Goal: Ask a question: Seek information or help from site administrators or community

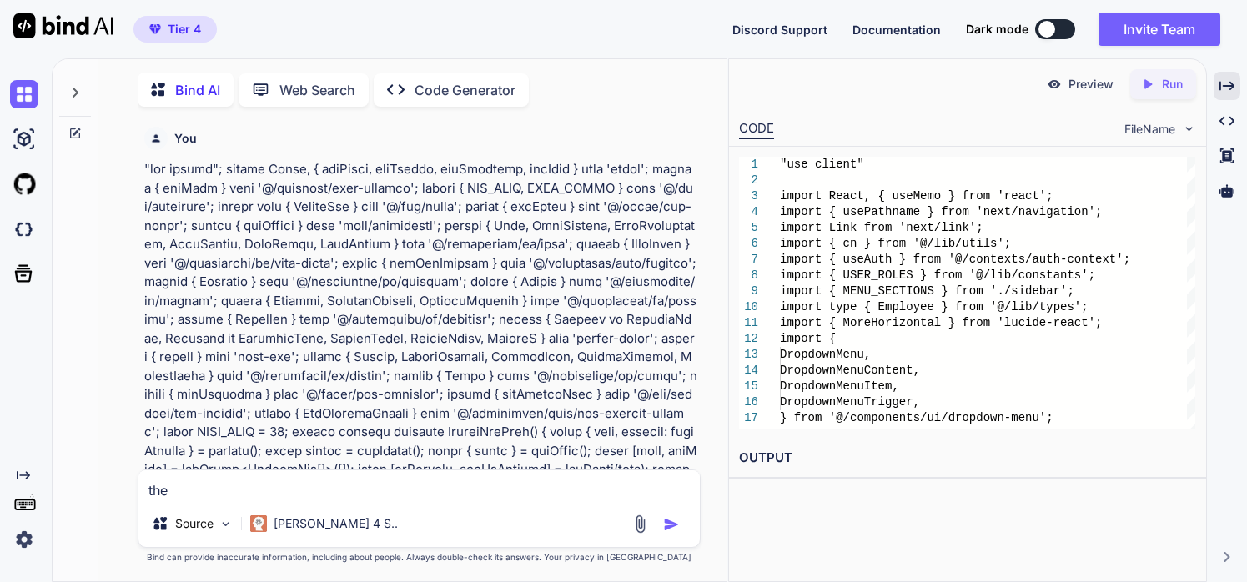
type textarea "the"
type textarea "x"
type textarea "the w"
type textarea "x"
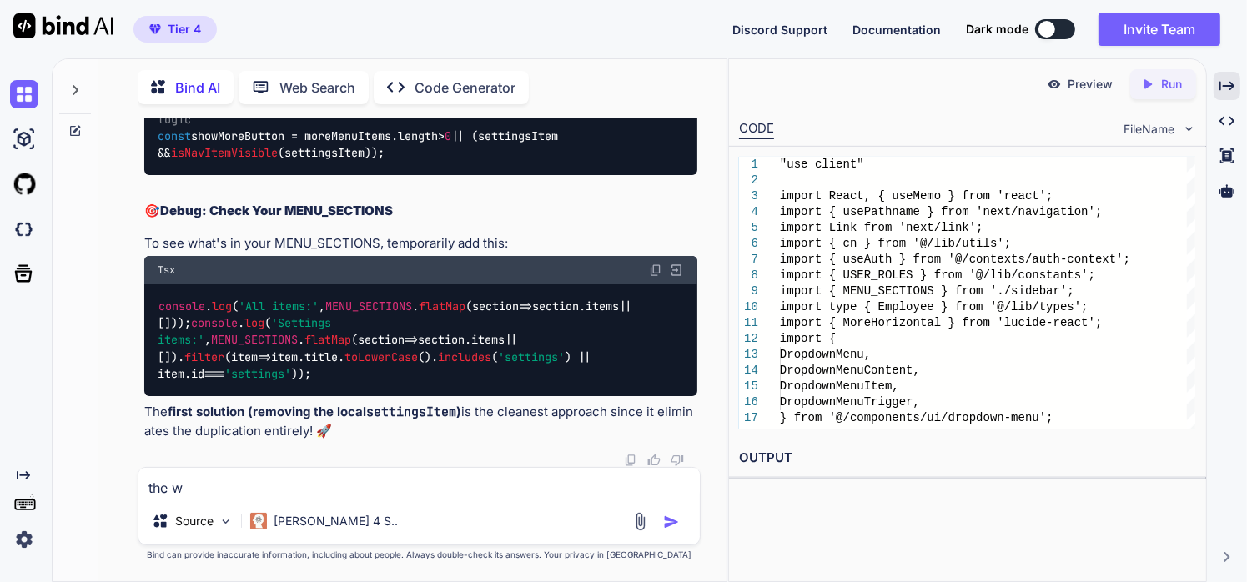
type textarea "the wi"
type textarea "x"
type textarea "the wid"
type textarea "x"
type textarea "the wid"
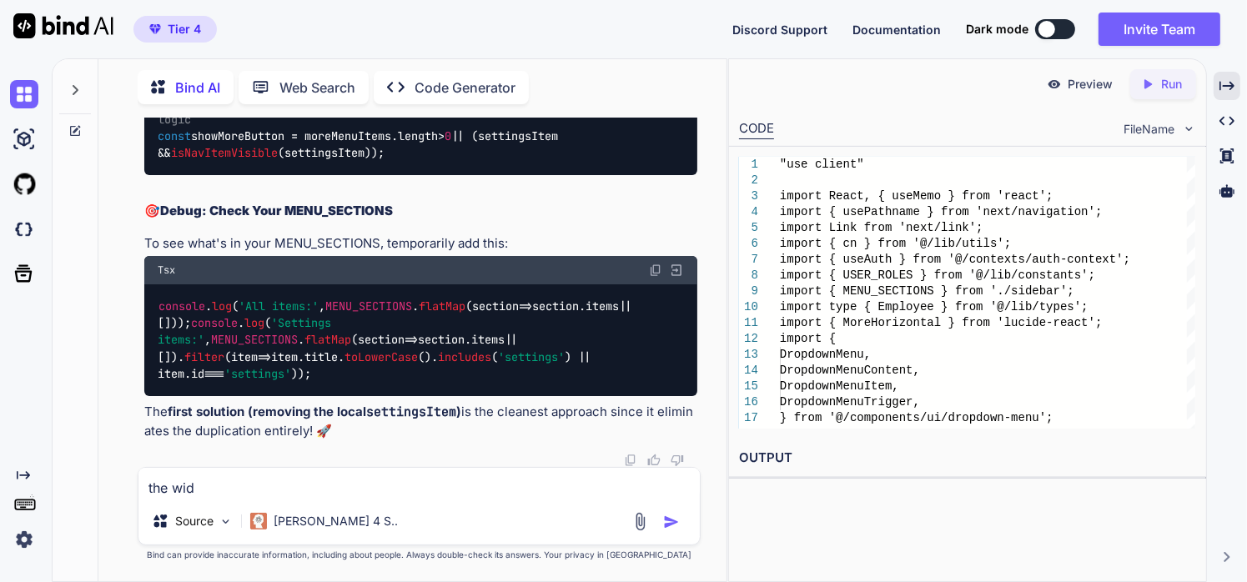
type textarea "x"
type textarea "the wid o"
type textarea "x"
type textarea "the wid of"
type textarea "x"
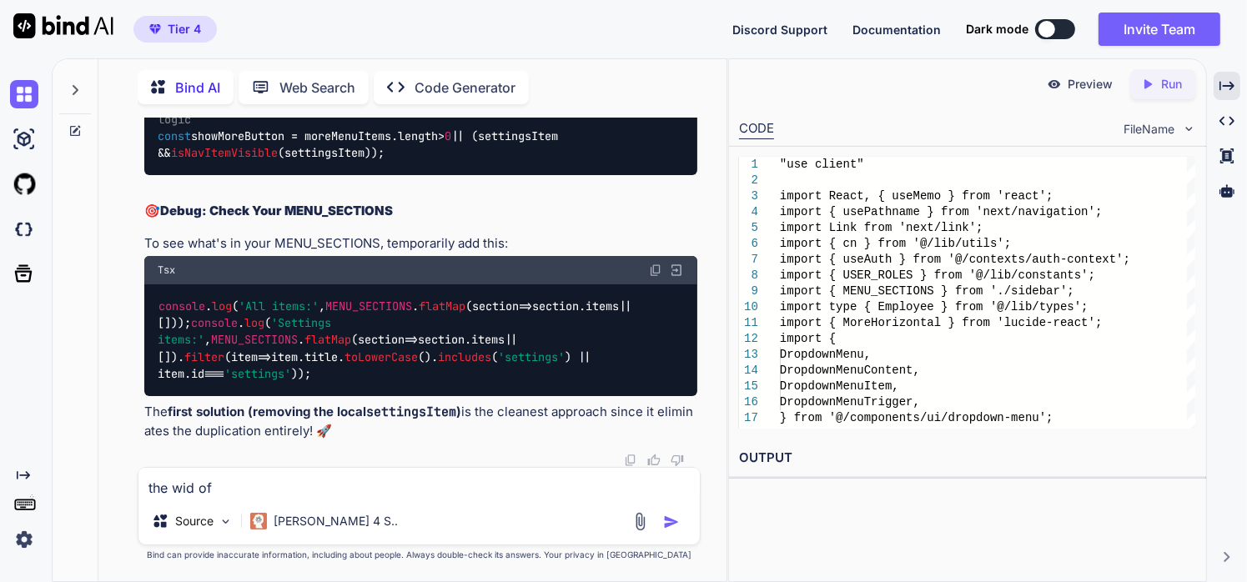
type textarea "the wid of"
type textarea "x"
type textarea "the wid of t"
type textarea "x"
type textarea "the wid of th"
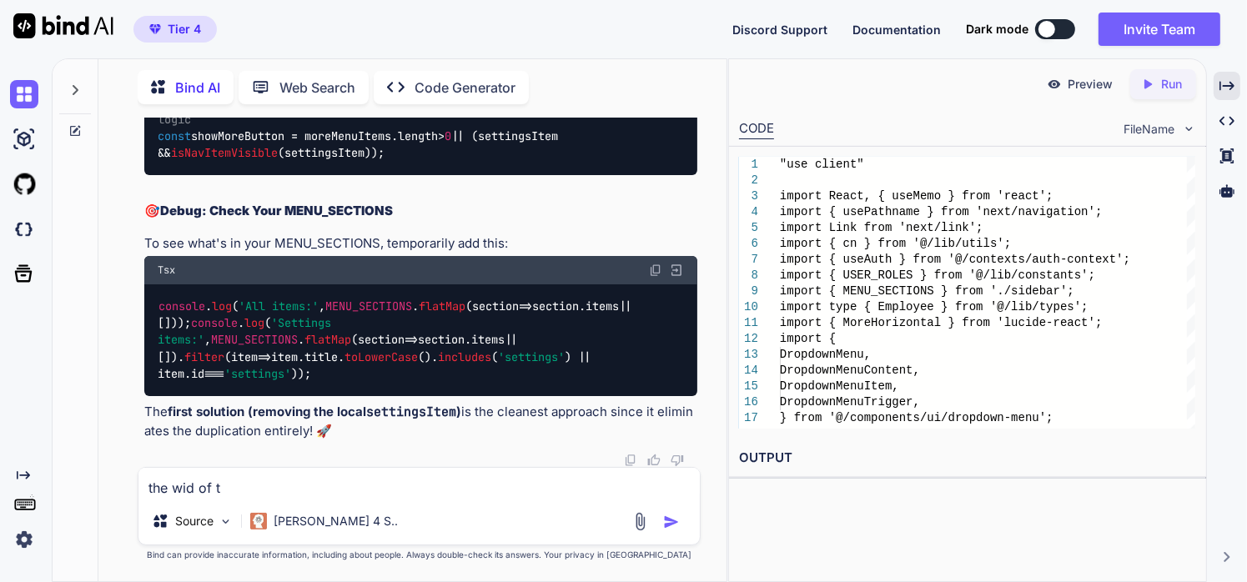
type textarea "x"
type textarea "the wid of thi"
type textarea "x"
type textarea "the wid of this"
type textarea "x"
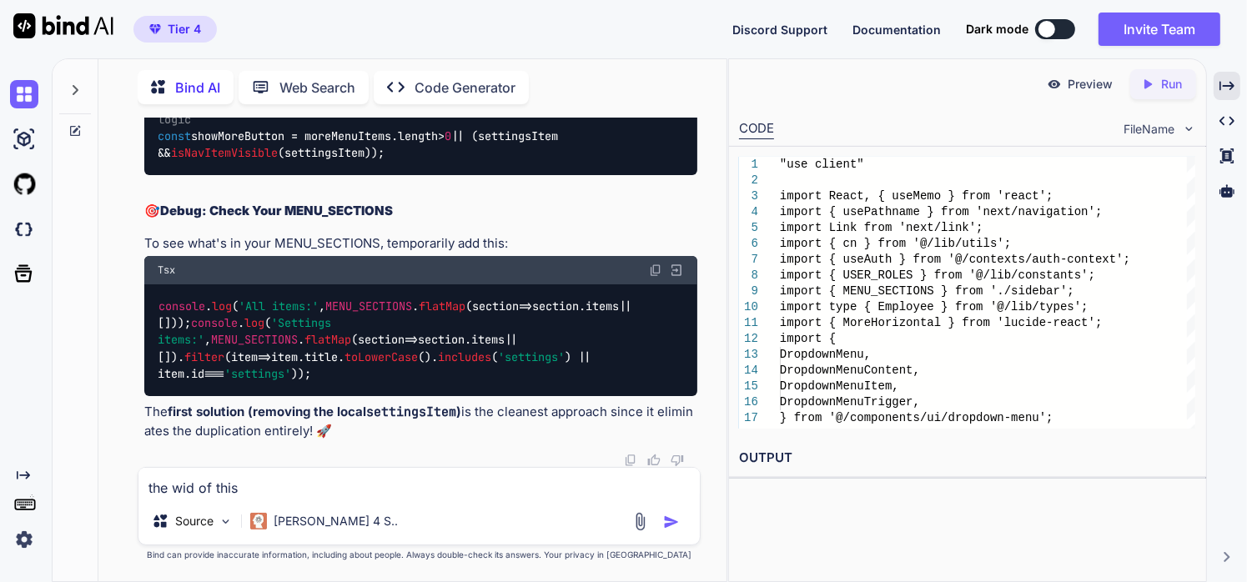
type textarea "the wid of this"
type textarea "x"
type textarea "the wid of this i"
type textarea "x"
type textarea "the wid of this is"
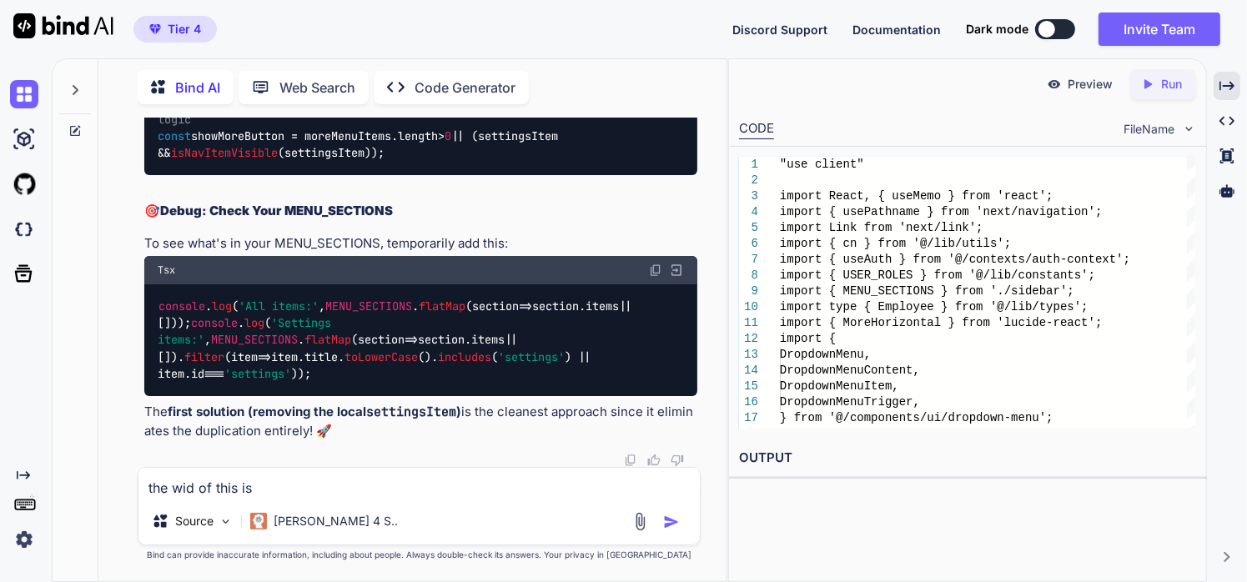
type textarea "x"
type textarea "the wid of this is"
type textarea "x"
type textarea "the wid of this is t"
type textarea "x"
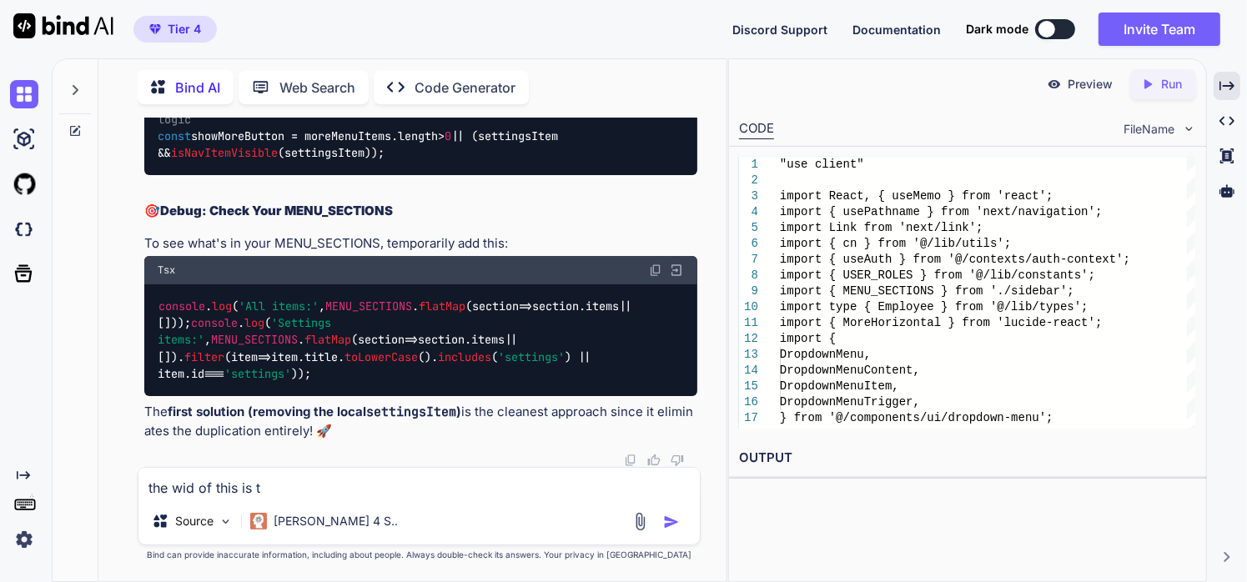
type textarea "the wid of this is to"
type textarea "x"
type textarea "the wid of this is too"
type textarea "x"
type textarea "the wid of this is too"
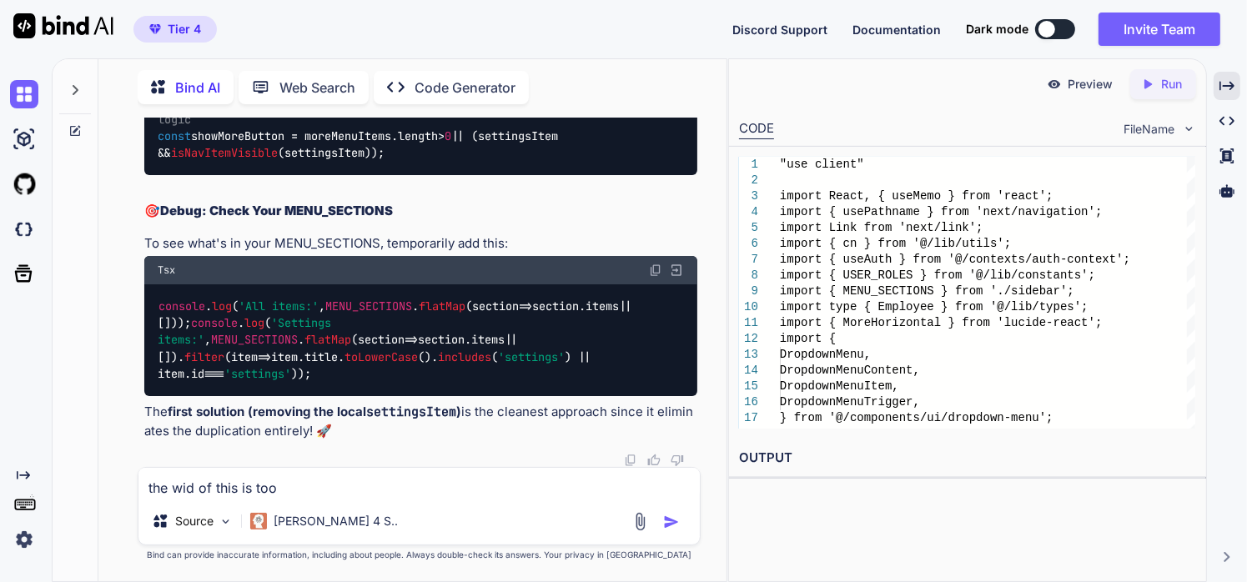
type textarea "x"
type textarea "the wid of this is too w"
type textarea "x"
type textarea "the wid of this is too wi"
type textarea "x"
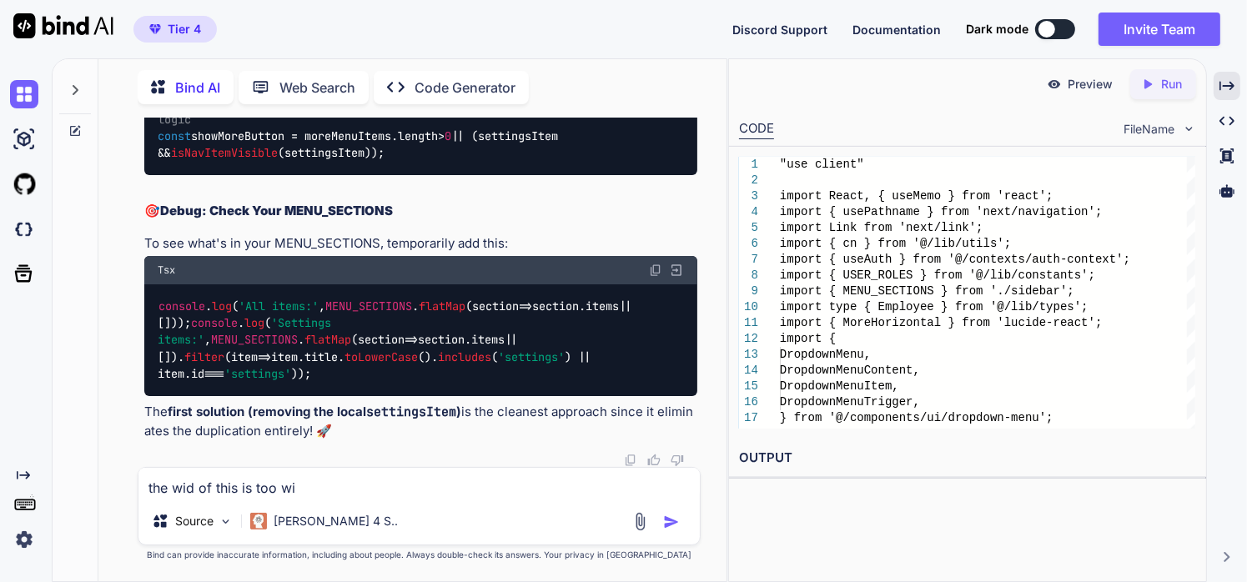
type textarea "the wid of this is too wid"
type textarea "x"
type textarea "the wid of this is too wide"
type textarea "x"
type textarea "the wid of this is too wide"
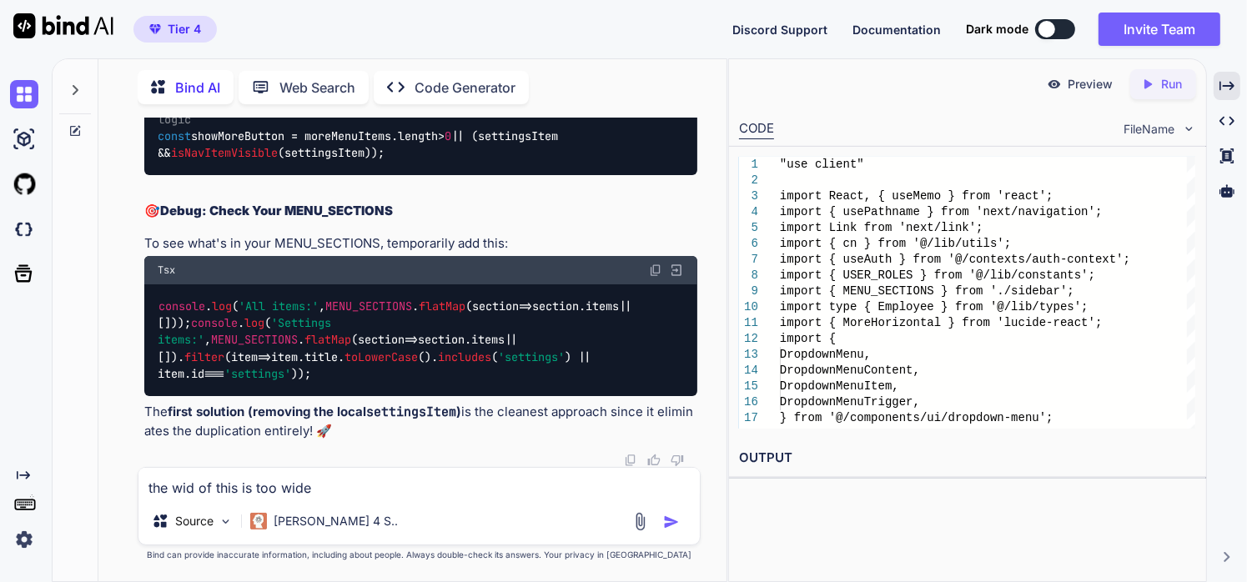
type textarea "x"
type textarea "the wid of this is too wide i"
type textarea "x"
type textarea "the wid of this is too wide i"
type textarea "x"
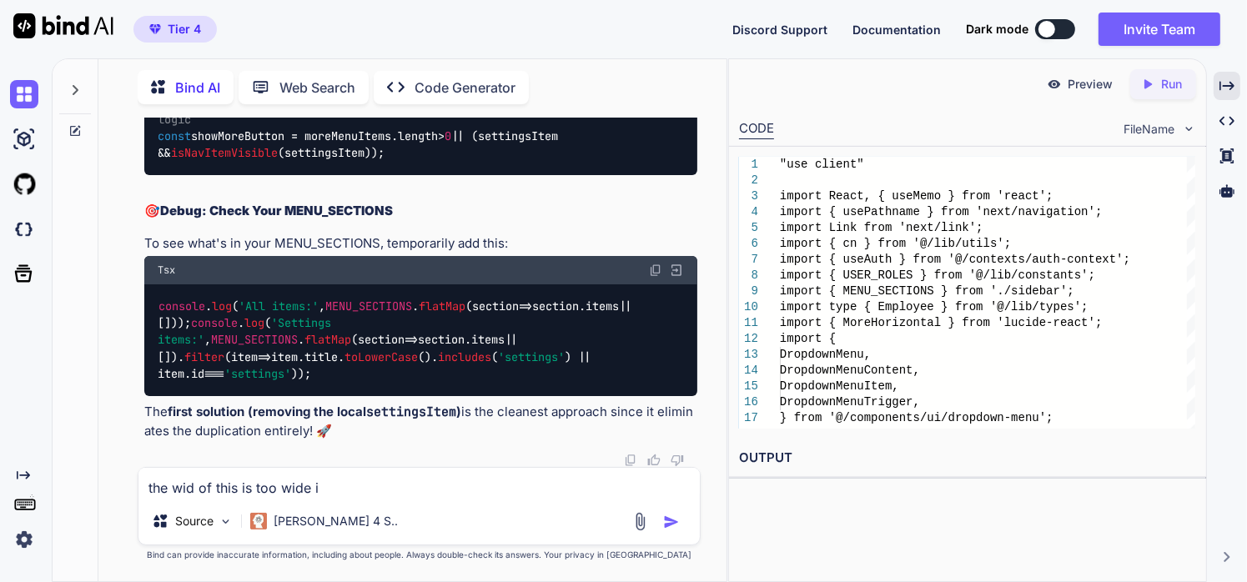
type textarea "the wid of this is too wide i n"
type textarea "x"
type textarea "the wid of this is too wide i ne"
type textarea "x"
type textarea "the wid of this is too wide i nee"
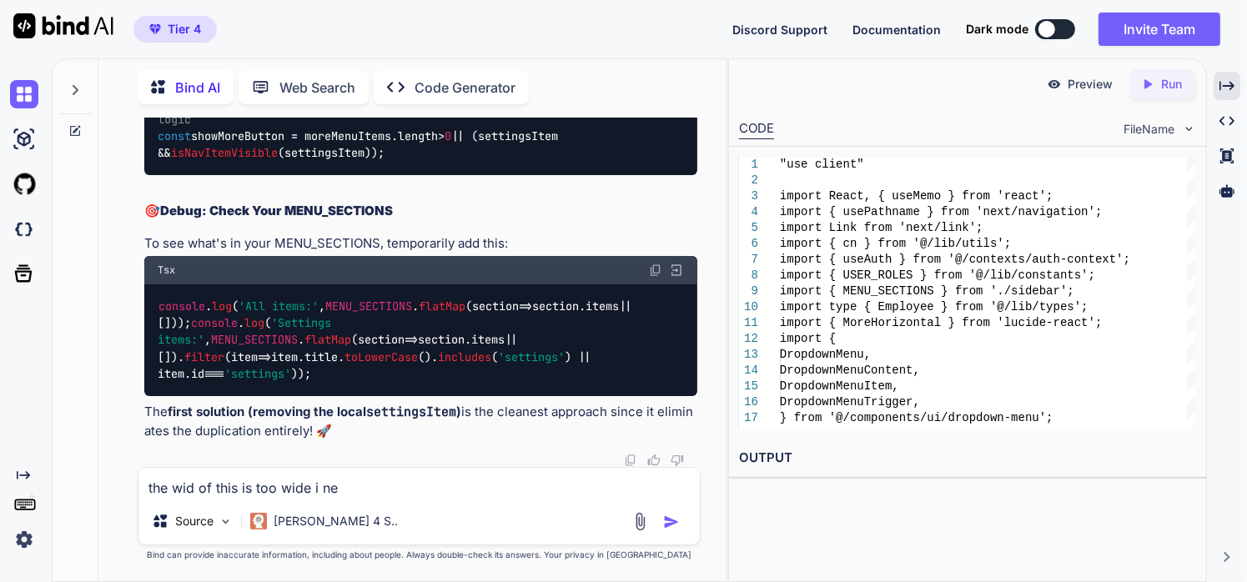
type textarea "x"
type textarea "the wid of this is too wide i need"
type textarea "x"
type textarea "the wid of this is too wide i need"
type textarea "x"
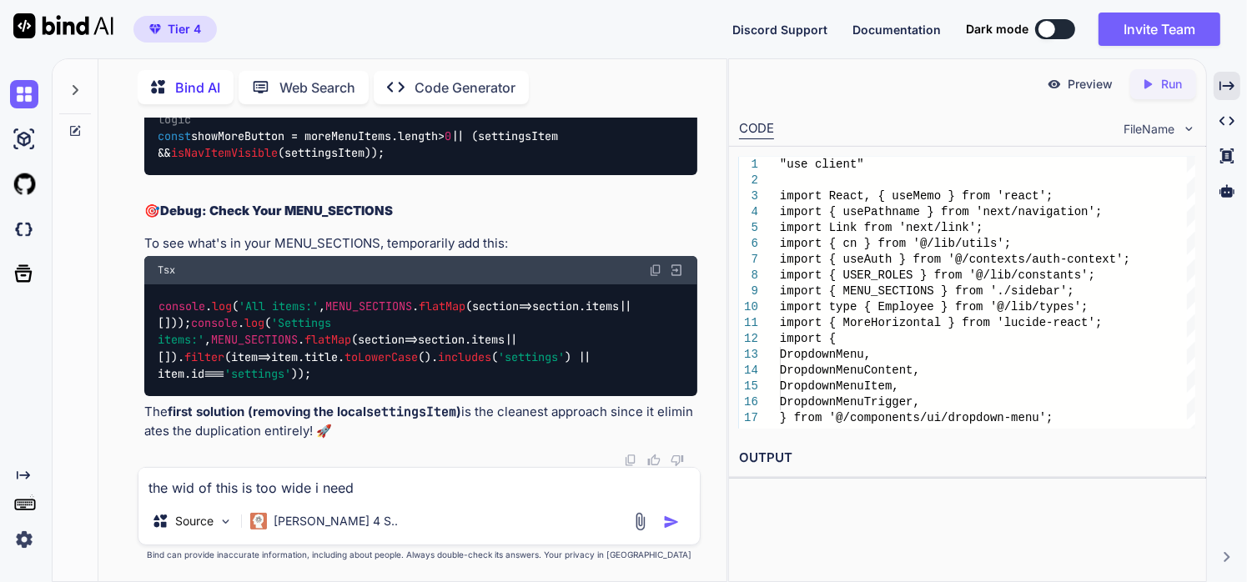
type textarea "the wid of this is too wide i need i"
type textarea "x"
type textarea "the wid of this is too wide i need it"
type textarea "x"
type textarea "the wid of this is too wide i need it"
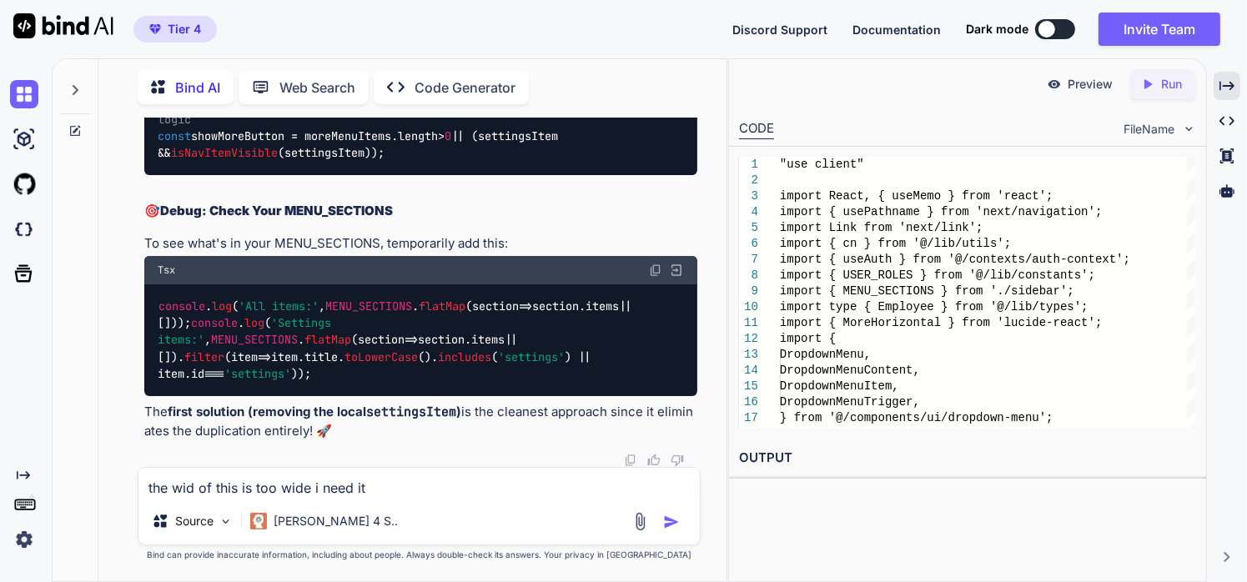
type textarea "x"
type textarea "the wid of this is too wide i need it t"
type textarea "x"
type textarea "the wid of this is too wide i need it to"
type textarea "x"
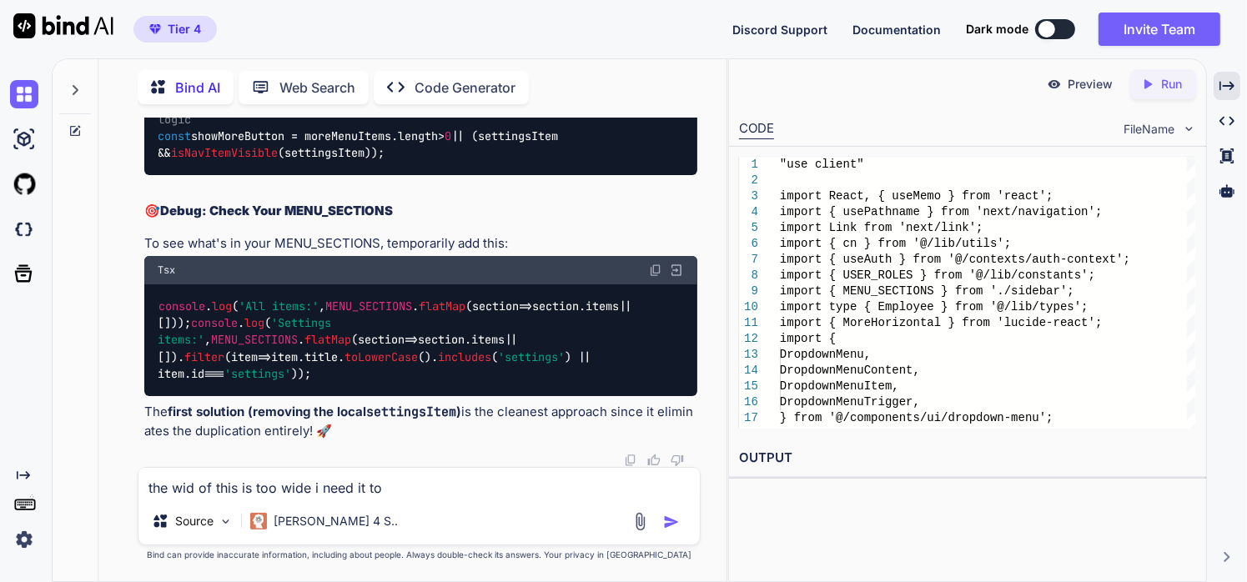
type textarea "the wid of this is too wide i need it to"
type textarea "x"
type textarea "the wid of this is too wide i need it to b"
type textarea "x"
type textarea "the wid of this is too wide i need it to be"
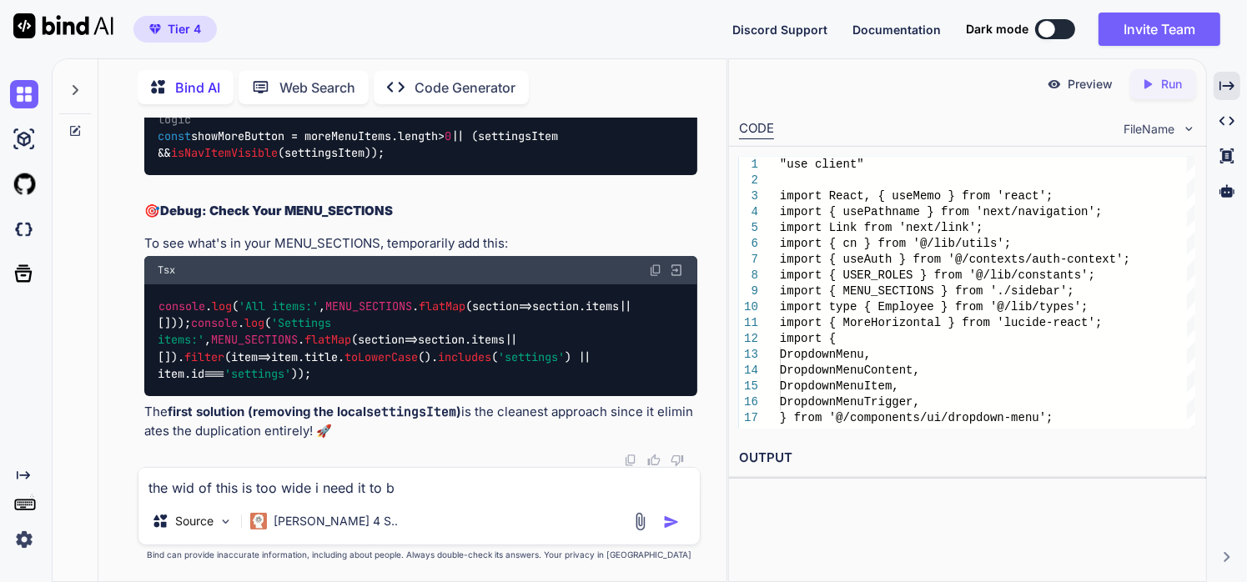
type textarea "x"
type textarea "the wid of this is too wide i need it to be"
type textarea "x"
type textarea "the wid of this is too wide i need it to be l"
type textarea "x"
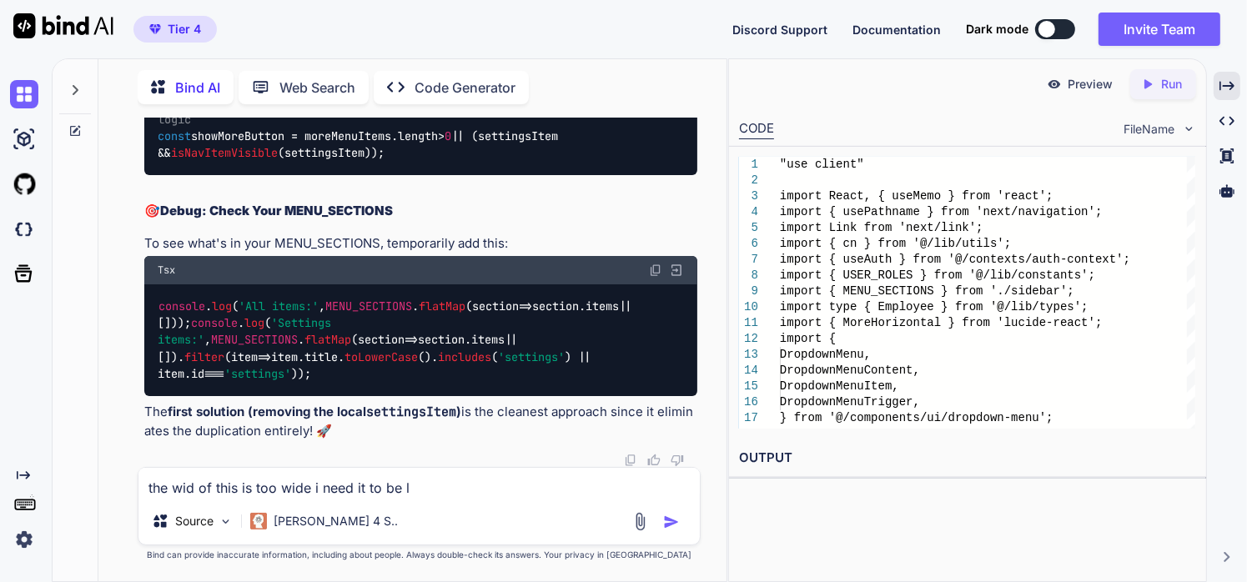
type textarea "the wid of this is too wide i need it to be le"
type textarea "x"
type textarea "the wid of this is too wide i need it to be les"
type textarea "x"
type textarea "the wid of this is too wide i need it to be less"
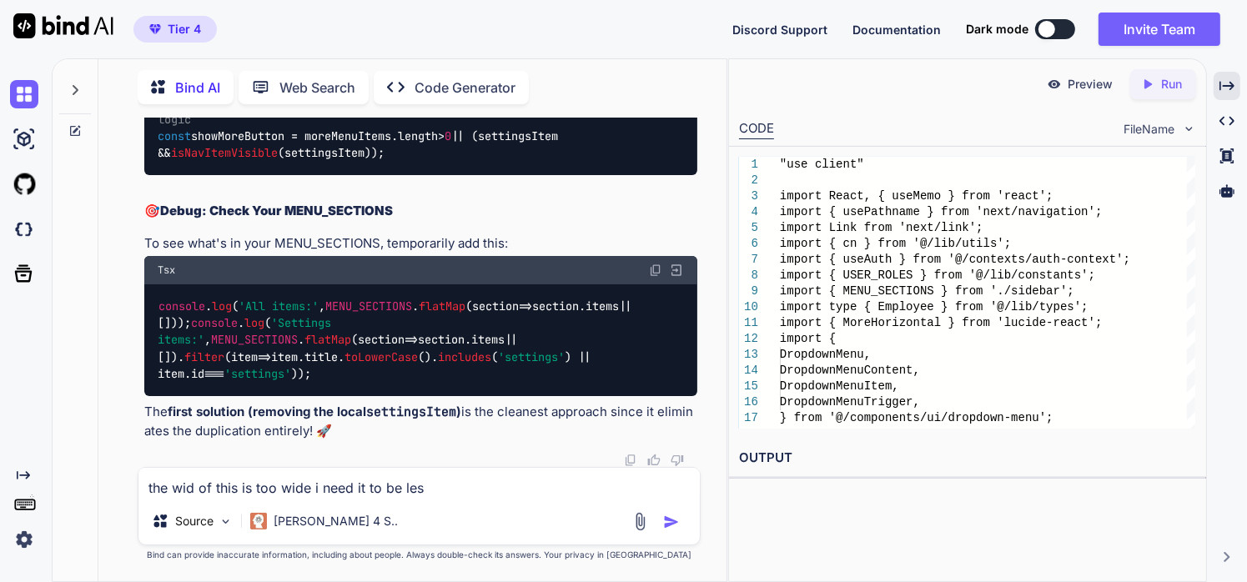
type textarea "x"
type textarea "the wid of this is too wide i need it to be less"
type textarea "x"
type textarea "the wid of this is too wide i need it to be less a"
type textarea "x"
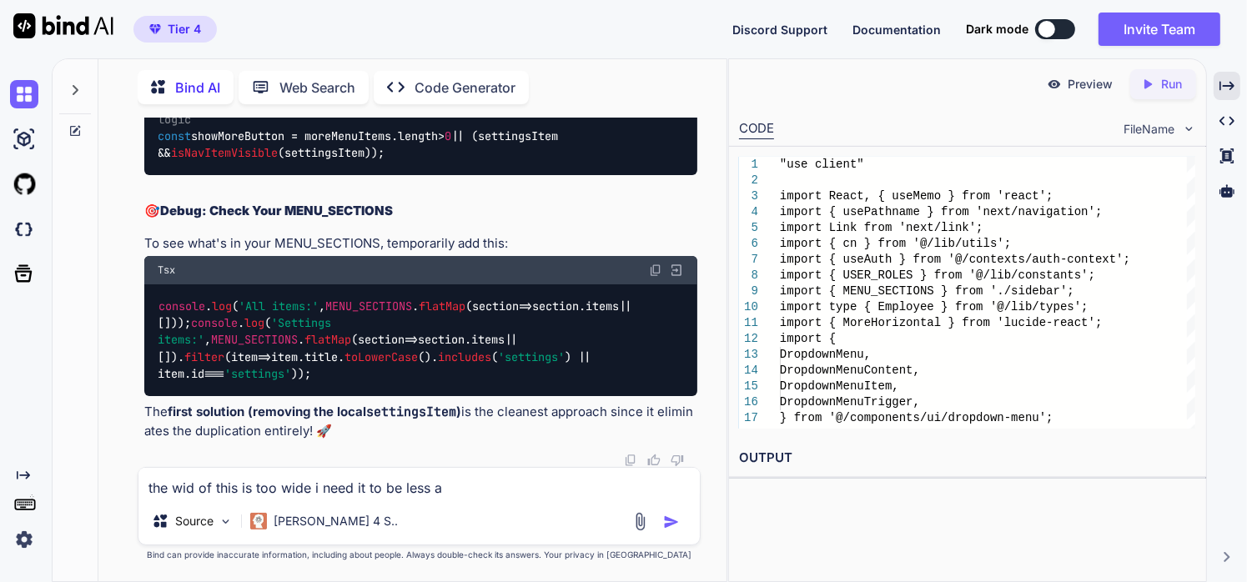
type textarea "the wid of this is too wide i need it to be less an"
type textarea "x"
type textarea "the wid of this is too wide i need it to be less and"
type textarea "x"
type textarea "the wid of this is too wide i need it to be less and"
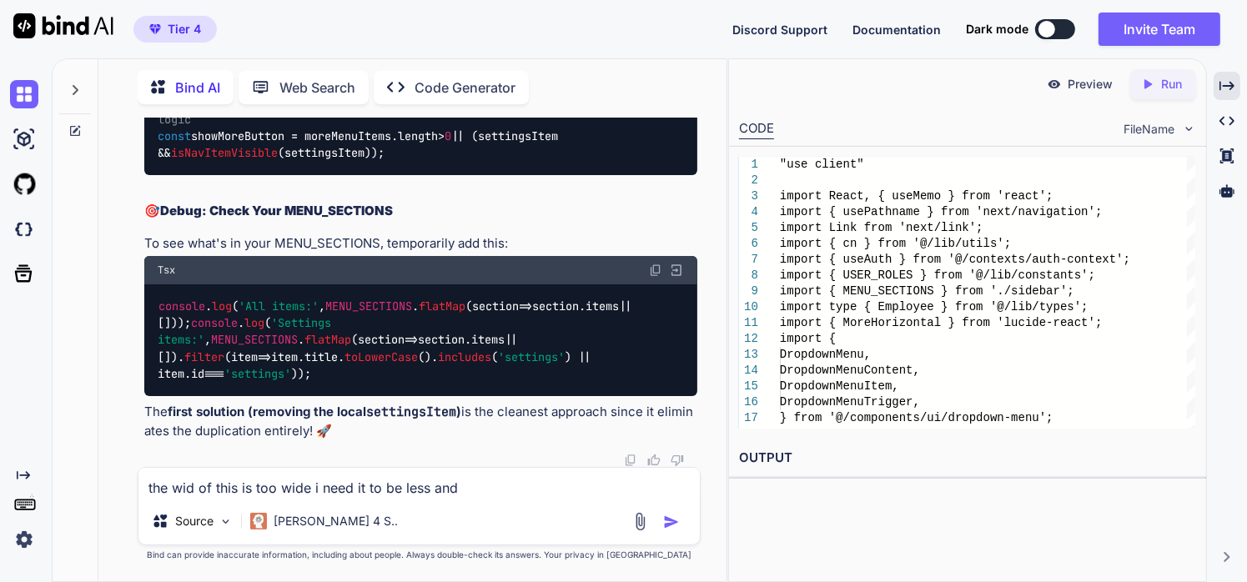
type textarea "x"
type textarea "the wid of this is too wide i need it to be less and e"
type textarea "x"
type textarea "the wid of this is too wide i need it to be less and eq"
type textarea "x"
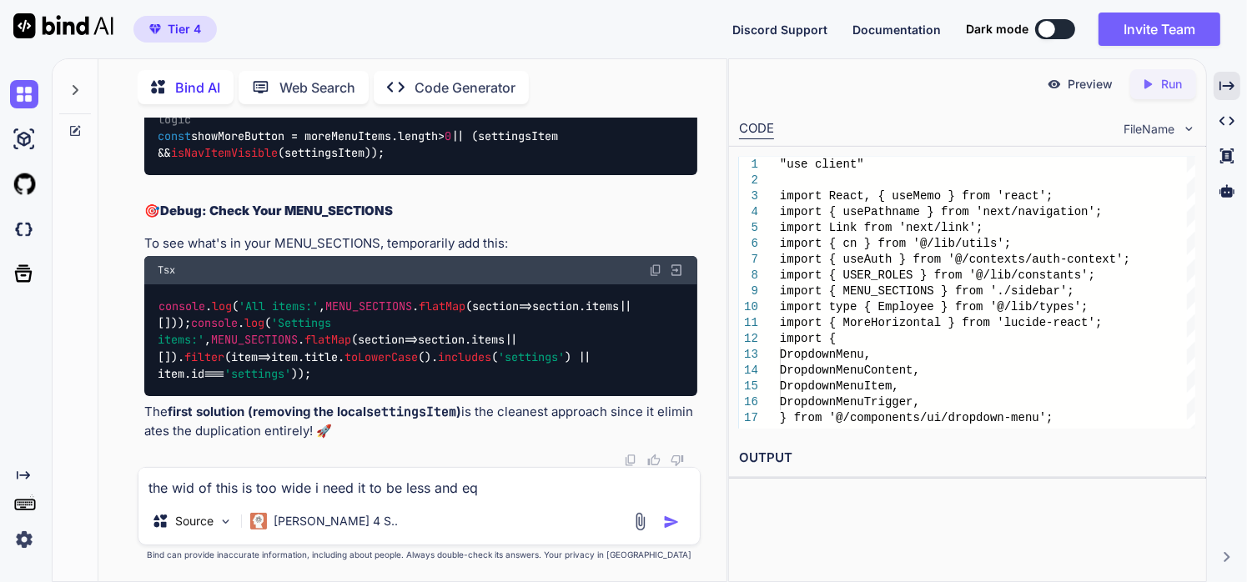
type textarea "the wid of this is too wide i need it to be less and equ"
type textarea "x"
type textarea "the wid of this is too wide i need it to be less and equa"
type textarea "x"
type textarea "the wid of this is too wide i need it to be less and equal"
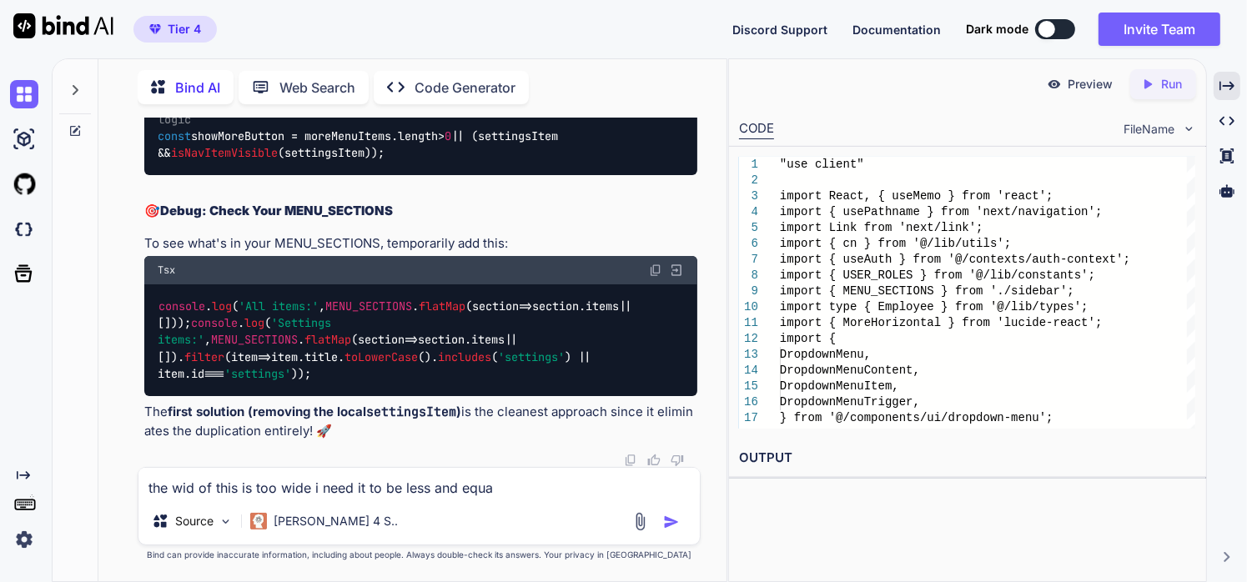
type textarea "x"
type textarea "the wid of this is too wide i need it to be less and equal"
type textarea "x"
type textarea "the wid of this is too wide i need it to be less and equal ="
type textarea "x"
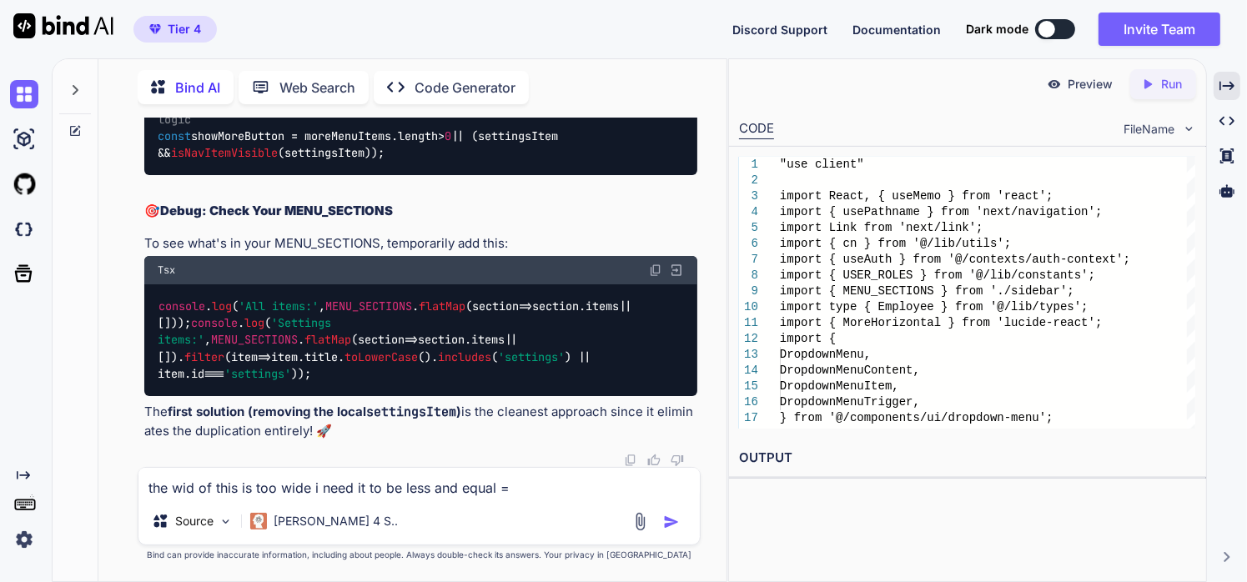
type textarea "the wid of this is too wide i need it to be less and equal =="
type textarea "x"
type textarea "the wid of this is too wide i need it to be less and equal ==="
type textarea "x"
type textarea "the wid of this is too wide i need it to be less and equal ===="
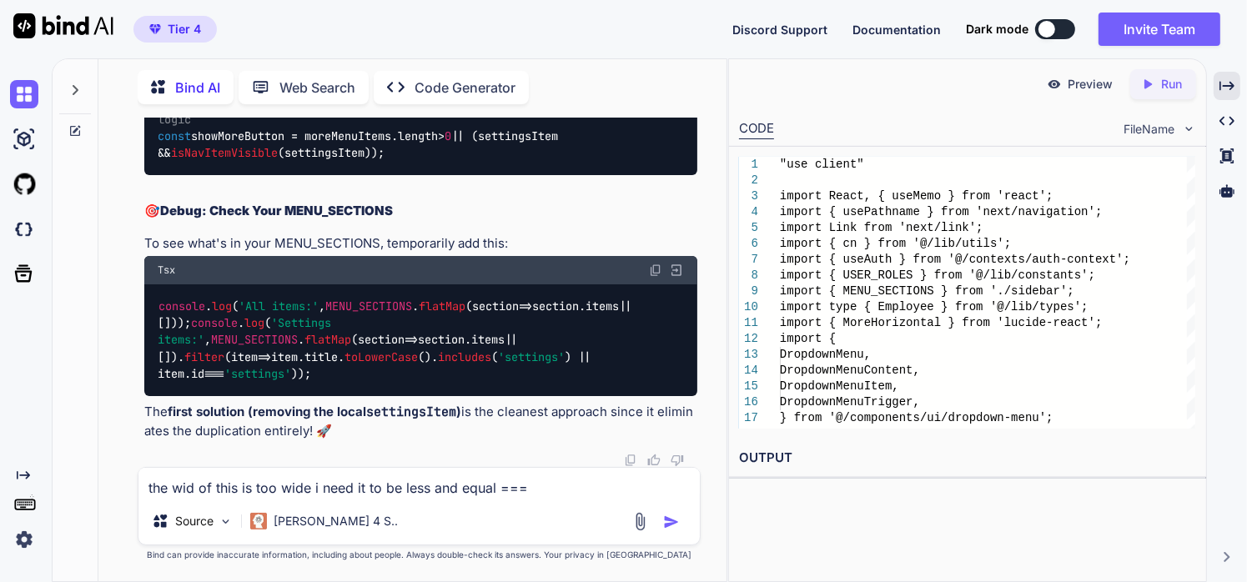
type textarea "x"
type textarea "the wid of this is too wide i need it to be less and equal ====="
type textarea "x"
type textarea "the wid of this is too wide i need it to be less and equal ======"
type textarea "x"
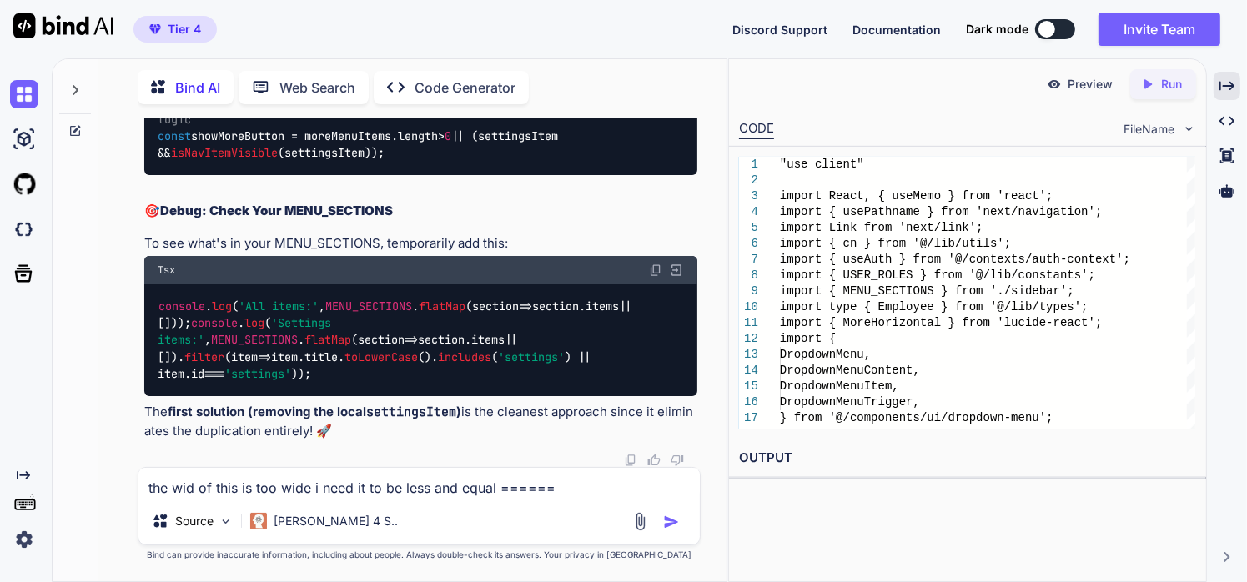
type textarea "the wid of this is too wide i need it to be less and equal ======="
type textarea "x"
type textarea "the wid of this is too wide i need it to be less and equal ========"
type textarea "x"
type textarea "the wid of this is too wide i need it to be less and equal ========="
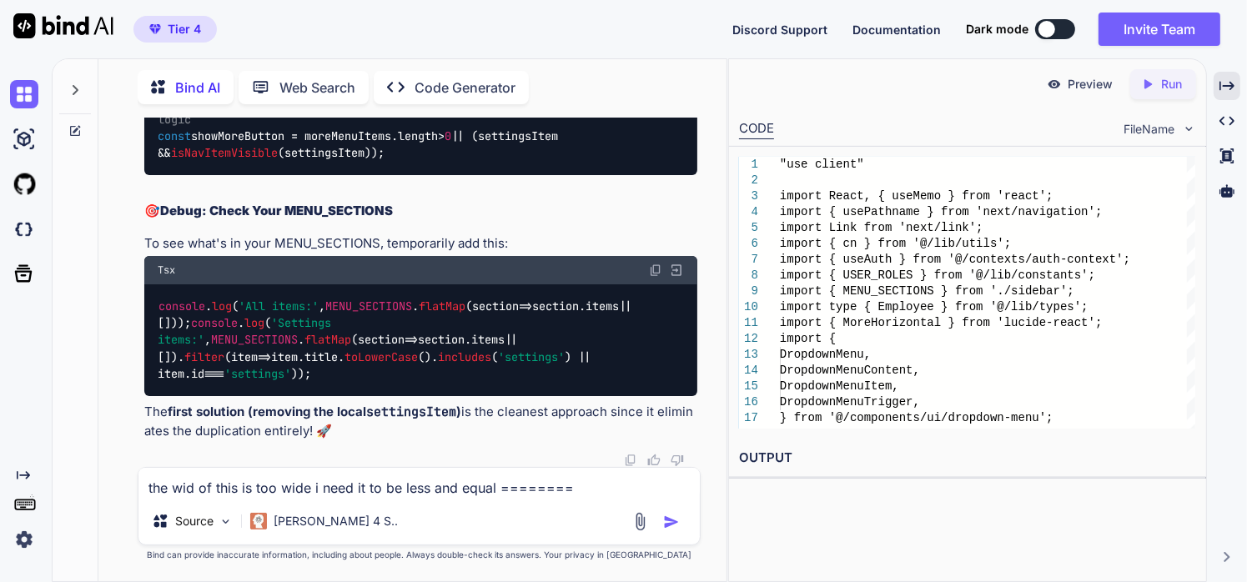
type textarea "x"
type textarea "the wid of this is too wide i need it to be less and equal =========="
type textarea "x"
type textarea "the wid of this is too wide i need it to be less and equal ==========="
type textarea "x"
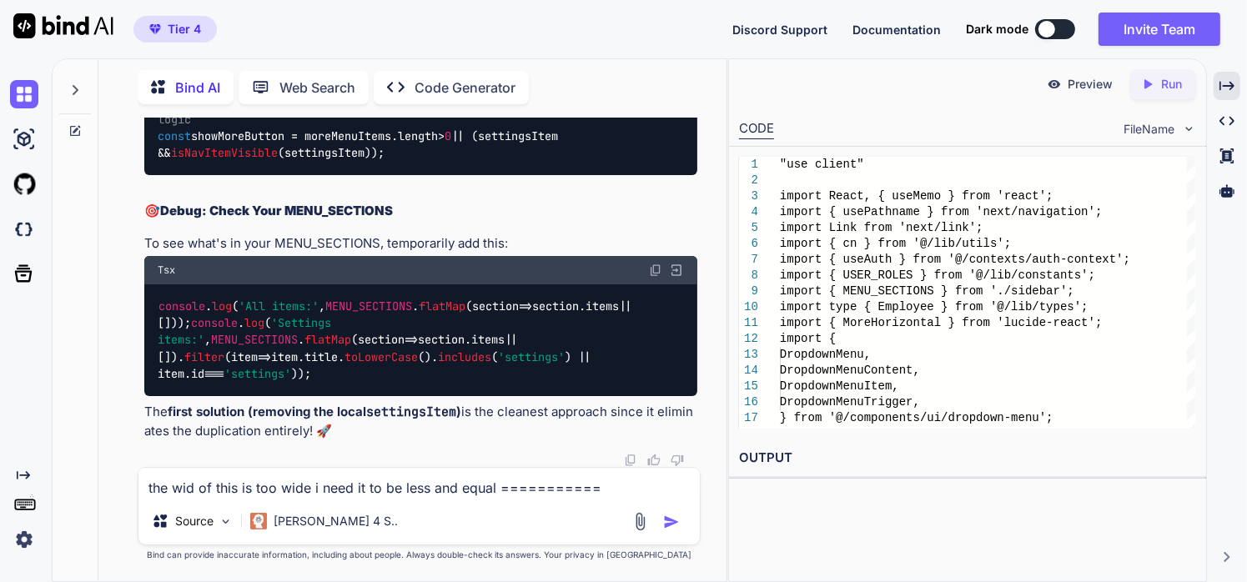
type textarea "the wid of this is too wide i need it to be less and equal ============"
type textarea "x"
type textarea "the wid of this is too wide i need it to be less and equal ==========="
type textarea "x"
type textarea "the wid of this is too wide i need it to be less and equal =========="
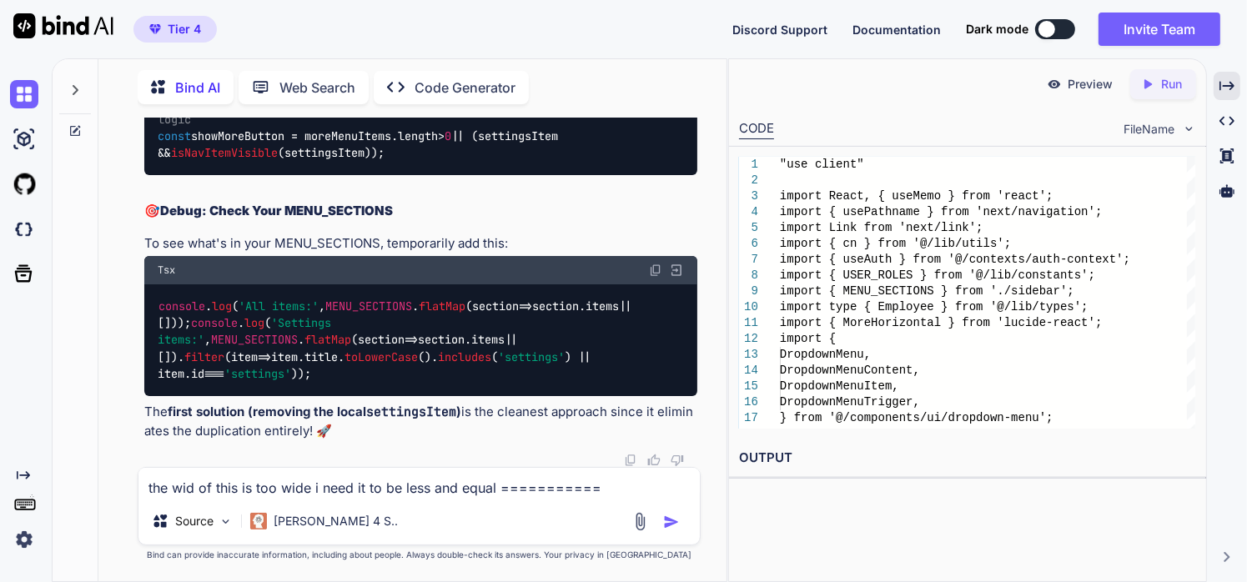
type textarea "x"
type textarea "the wid of this is too wide i need it to be less and equal ========="
type textarea "x"
type textarea "the wid of this is too wide i need it to be less and equal ========"
type textarea "x"
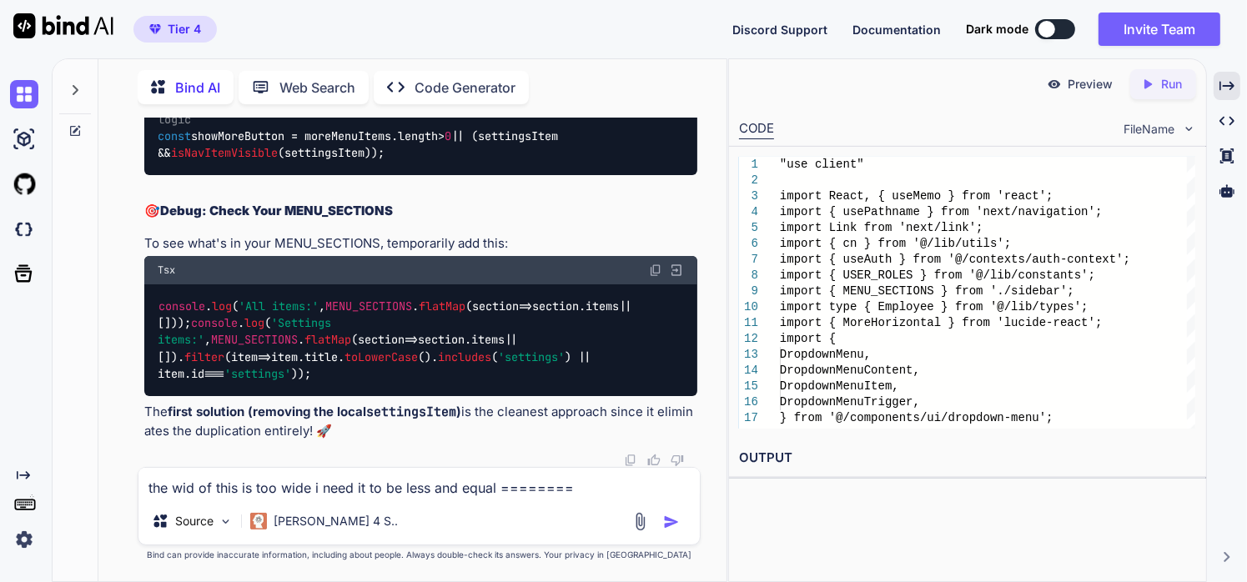
type textarea "the wid of this is too wide i need it to be less and equal ======="
type textarea "x"
type textarea "the wid of this is too wide i need it to be less and equal ======"
type textarea "x"
type textarea "the wid of this is too wide i need it to be less and equal ====="
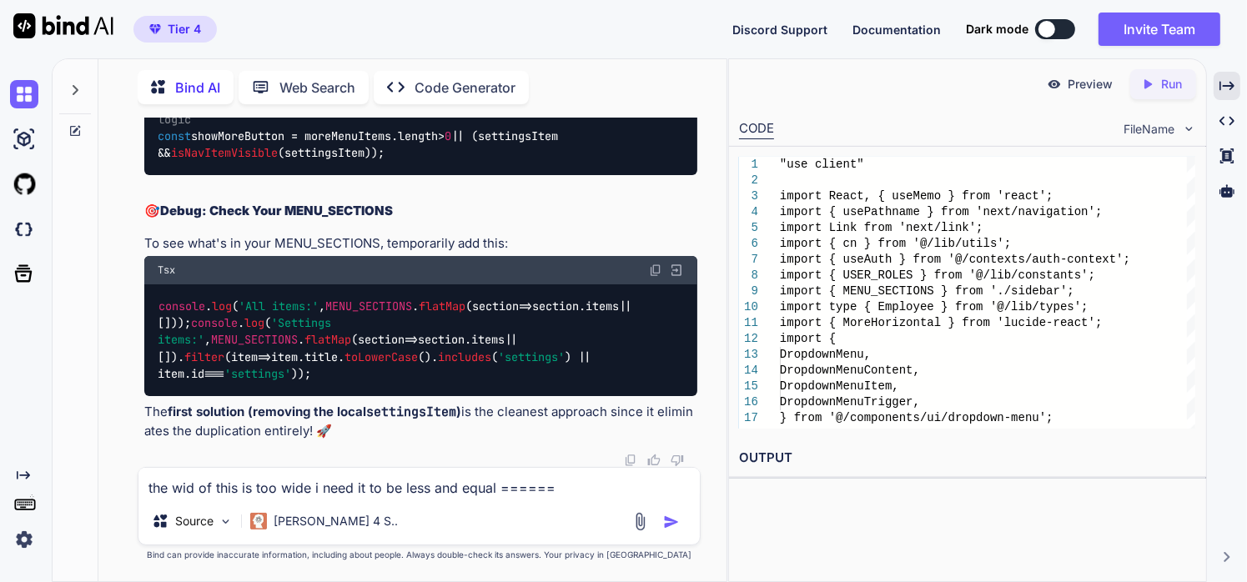
type textarea "x"
type textarea "the wid of this is too wide i need it to be less and equal ===="
type textarea "x"
type textarea "the wid of this is too wide i need it to be less and equal ==="
type textarea "x"
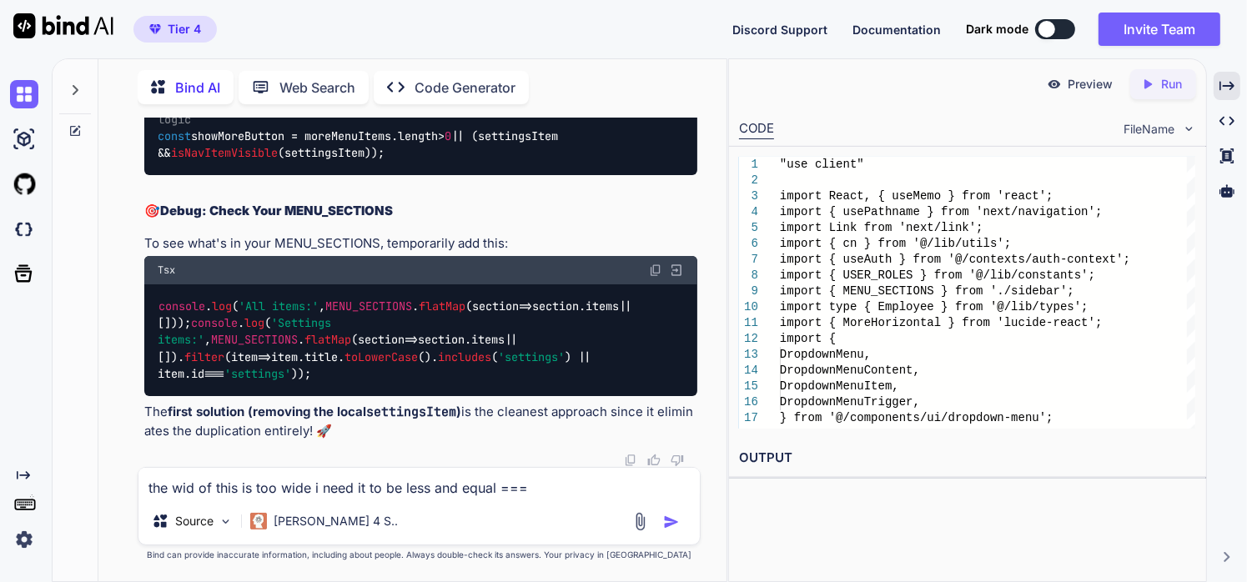
type textarea "the wid of this is too wide i need it to be less and equal =="
type textarea "x"
type textarea "the wid of this is too wide i need it to be less and equal ="
type textarea "x"
type textarea "the wid of this is too wide i need it to be less and equal"
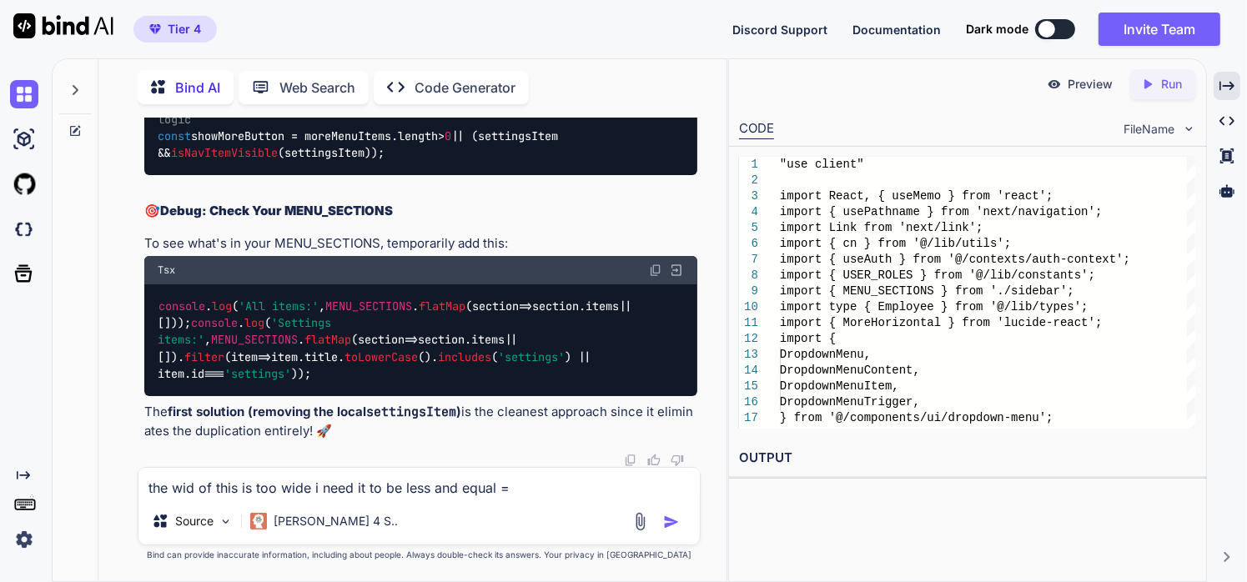
type textarea "x"
type textarea "the wid of this is too wide i need it to be less and equal"
type textarea "x"
type textarea "the wid of this is too wide i need it to be less and equa"
type textarea "x"
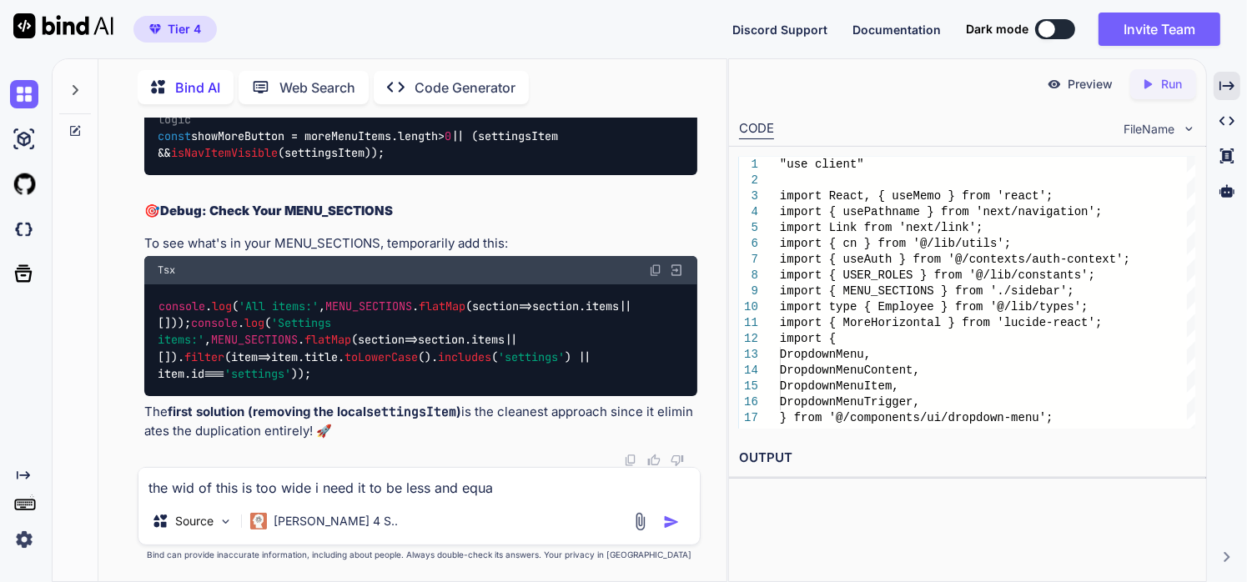
type textarea "the wid of this is too wide i need it to be less and equ"
type textarea "x"
type textarea "the wid of this is too wide i need it to be less and eq"
type textarea "x"
type textarea "the wid of this is too wide i need it to be less and e"
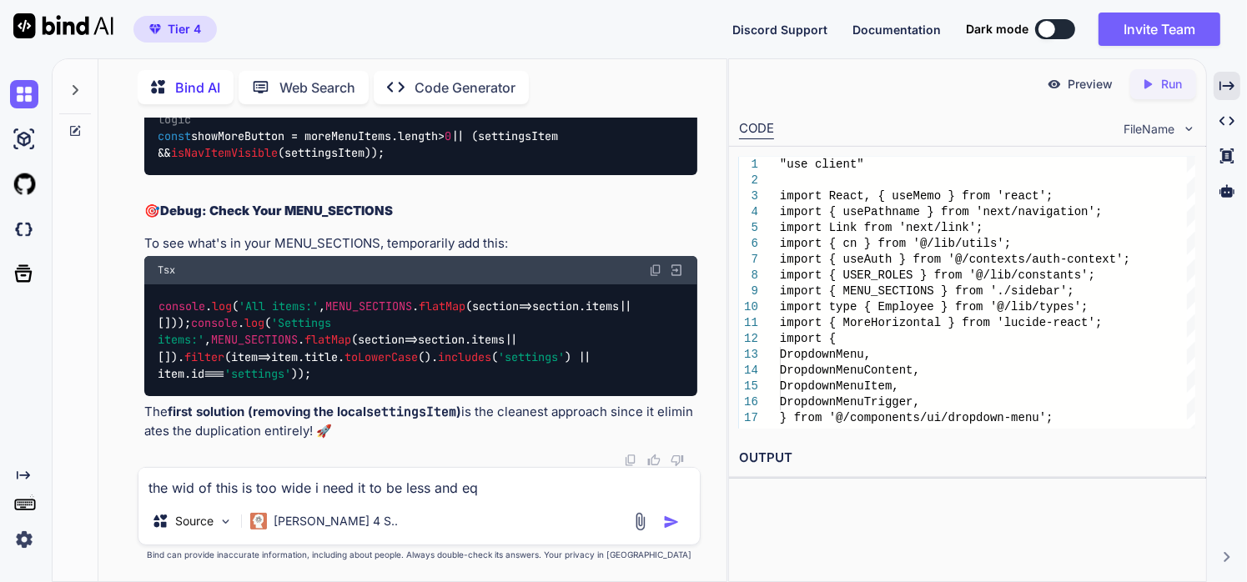
type textarea "x"
type textarea "the wid of this is too wide i need it to be less and"
type textarea "x"
type textarea "the wid of this is too wide i need it to be less and"
type textarea "x"
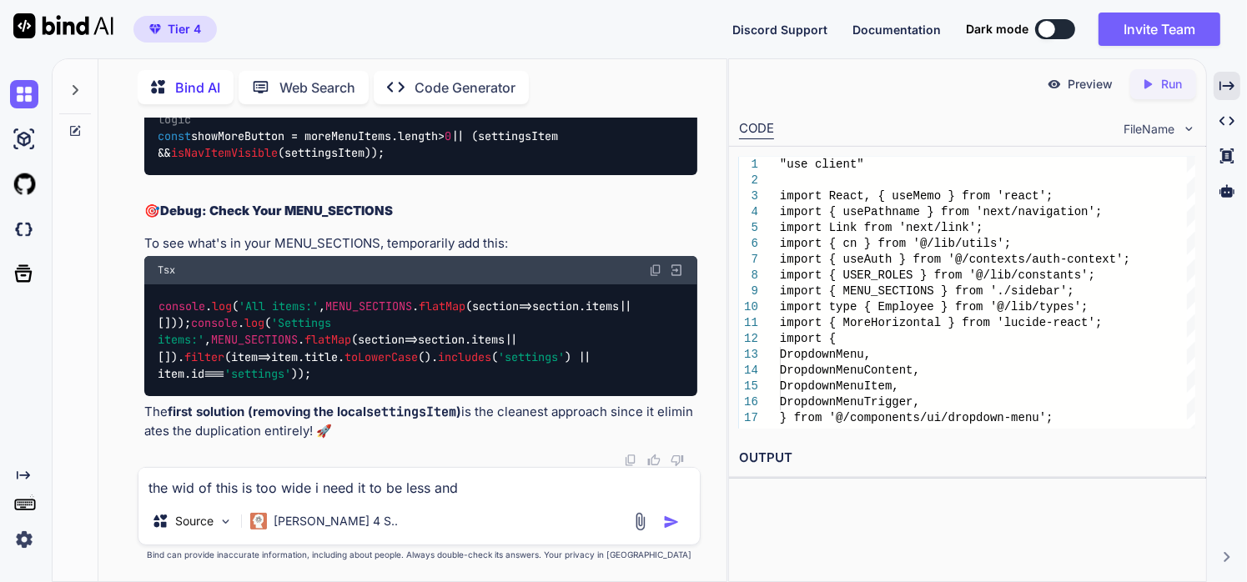
type textarea "the wid of this is too wide i need it to be less an"
type textarea "x"
type textarea "the wid of this is too wide i need it to be less a"
type textarea "x"
type textarea "the wid of this is too wide i need it to be less"
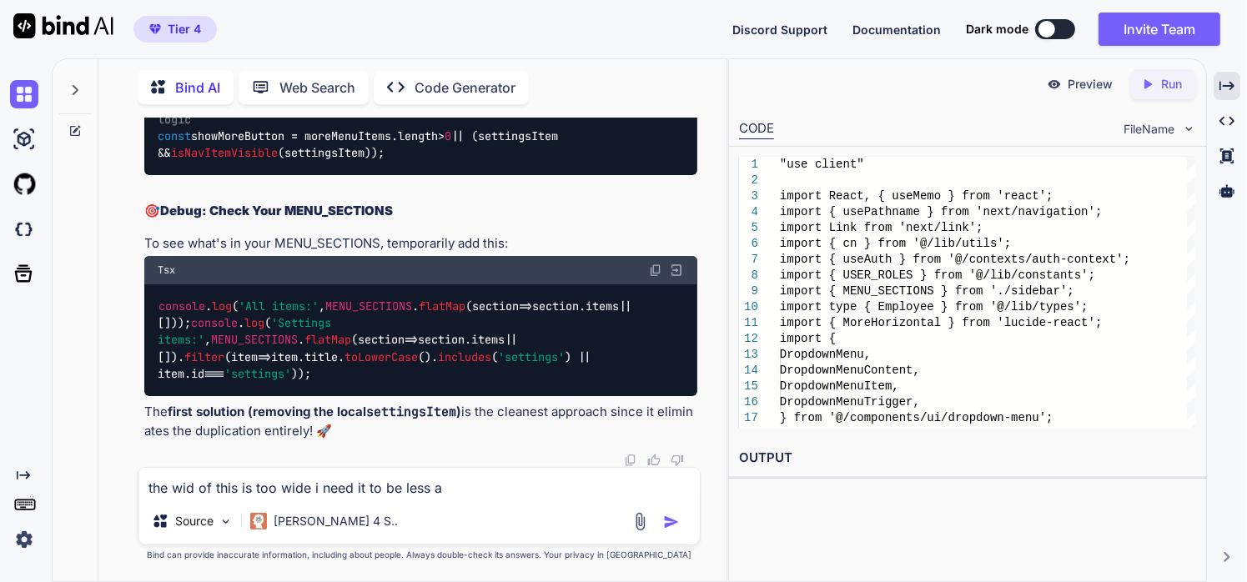
type textarea "x"
type textarea "the wid of this is too wide i need it to be less"
type textarea "x"
type textarea "the wid of this is too wide i need it to be les"
type textarea "x"
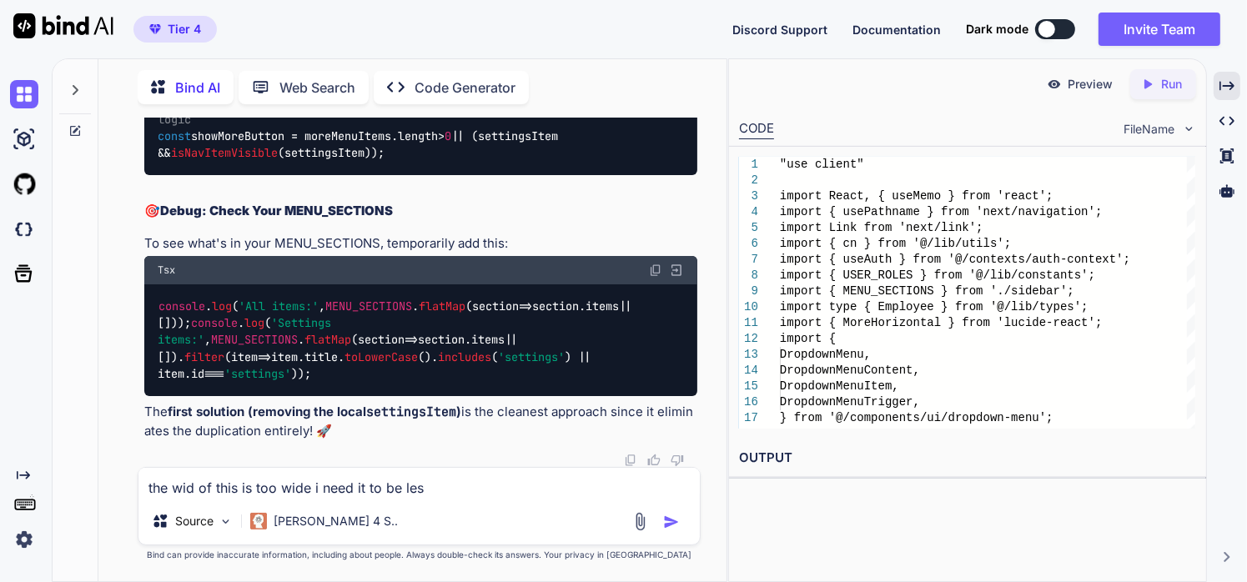
type textarea "the wid of this is too wide i need it to be le"
type textarea "x"
type textarea "the wid of this is too wide i need it to be l"
type textarea "x"
type textarea "the wid of this is too wide i need it to be"
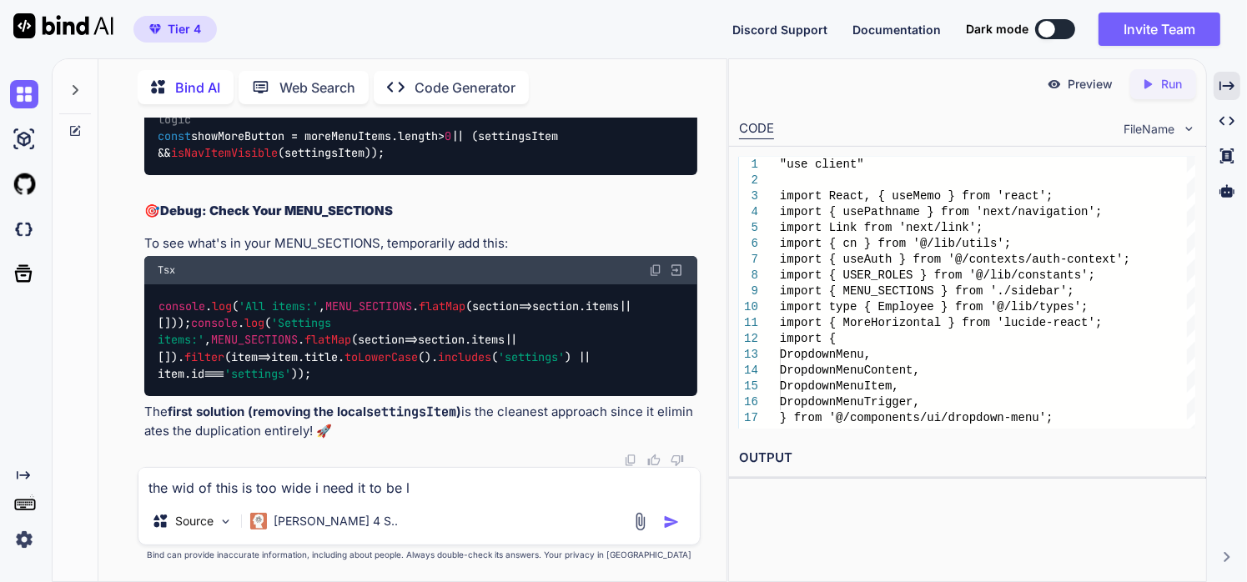
type textarea "x"
type textarea "the wid of this is too wide i need it to be l"
type textarea "x"
type textarea "the wid of this is too wide i need it to be le"
type textarea "x"
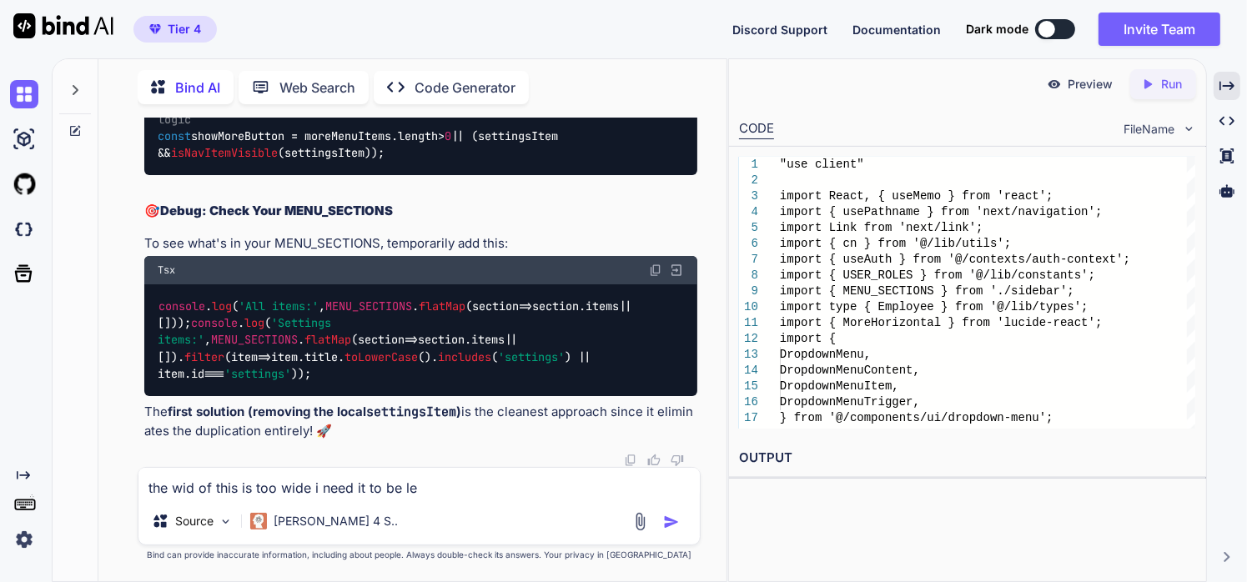
type textarea "the wid of this is too wide i need it to be les"
type textarea "x"
type textarea "the wid of this is too wide i need it to be less"
type textarea "x"
type textarea "the wid of this is too wide i need it to be less"
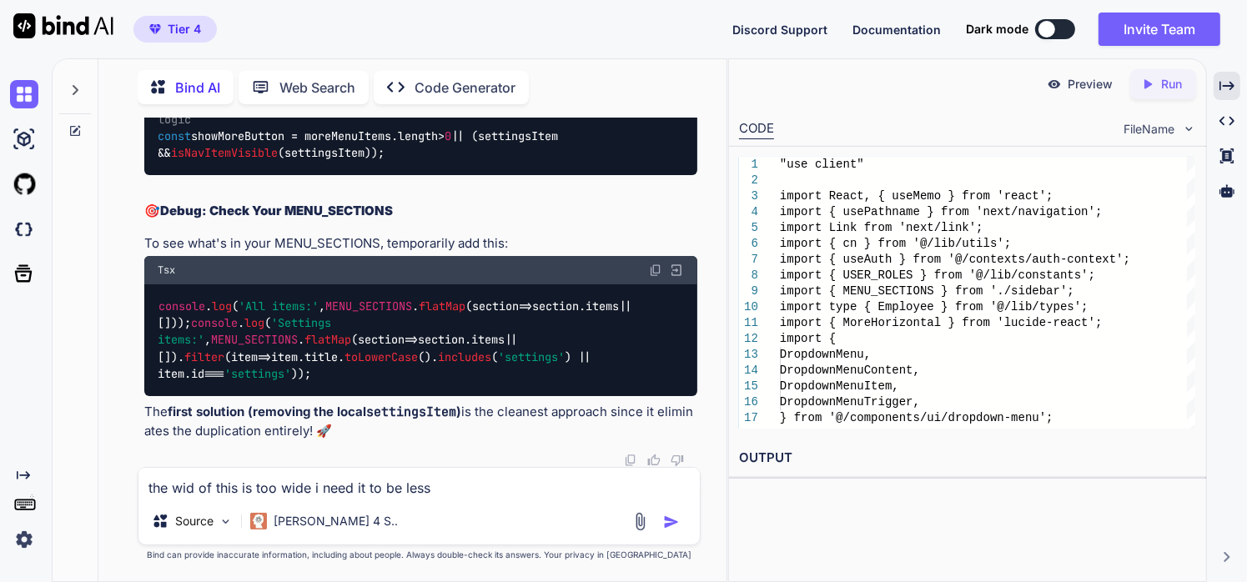
type textarea "x"
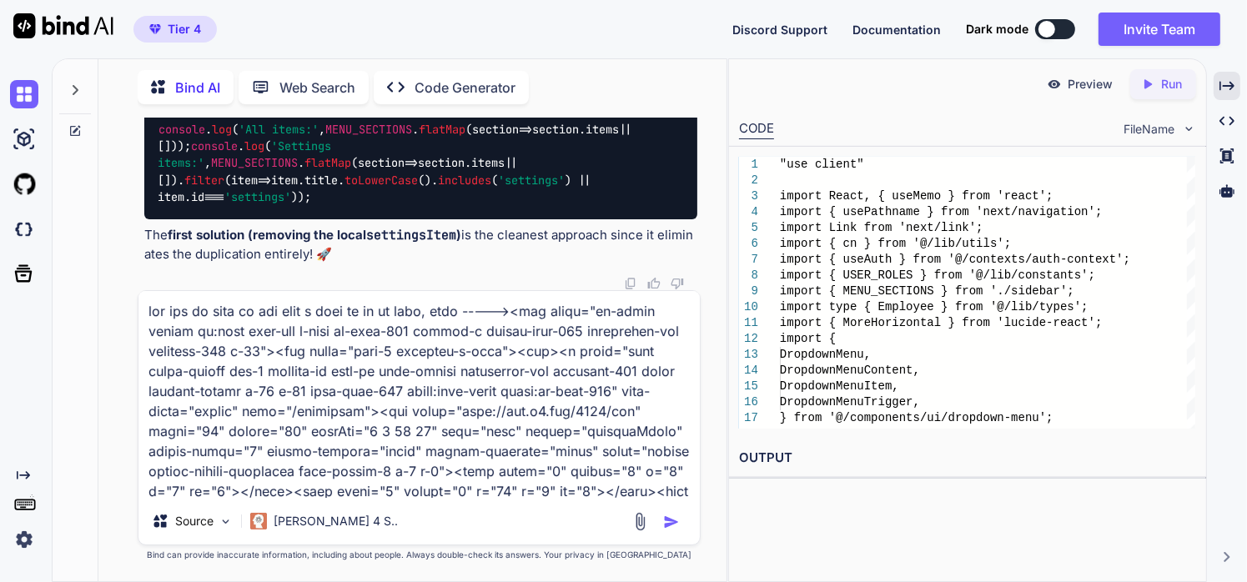
scroll to position [283776, 0]
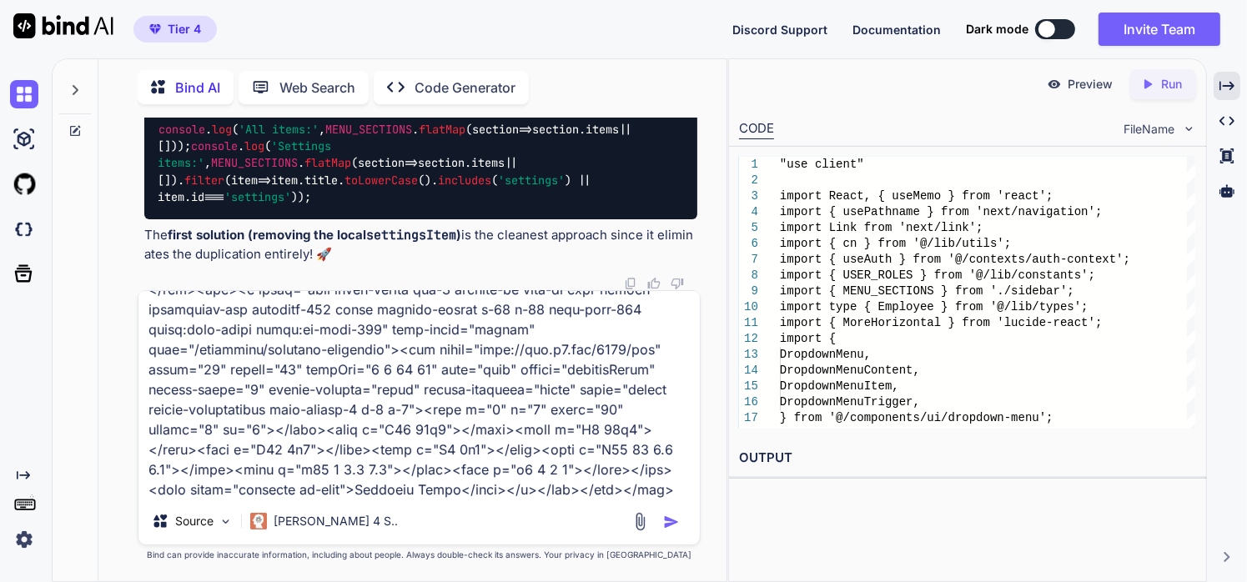
click at [637, 519] on img at bounding box center [640, 521] width 19 height 19
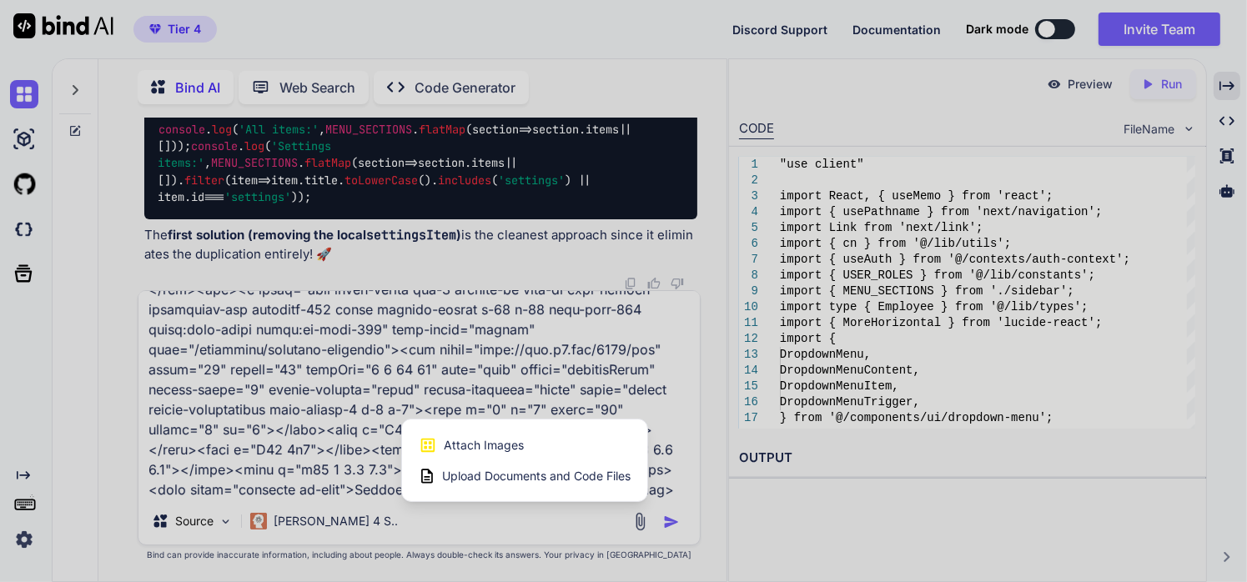
click at [487, 449] on span "Attach Images" at bounding box center [484, 445] width 80 height 17
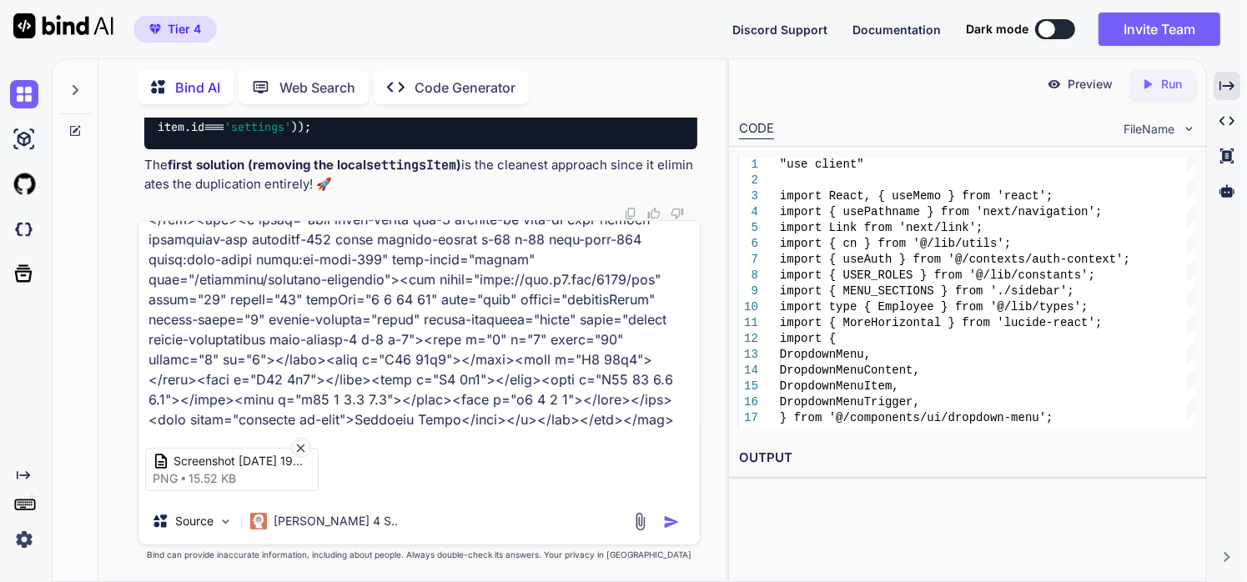
click at [671, 521] on img "button" at bounding box center [671, 522] width 17 height 17
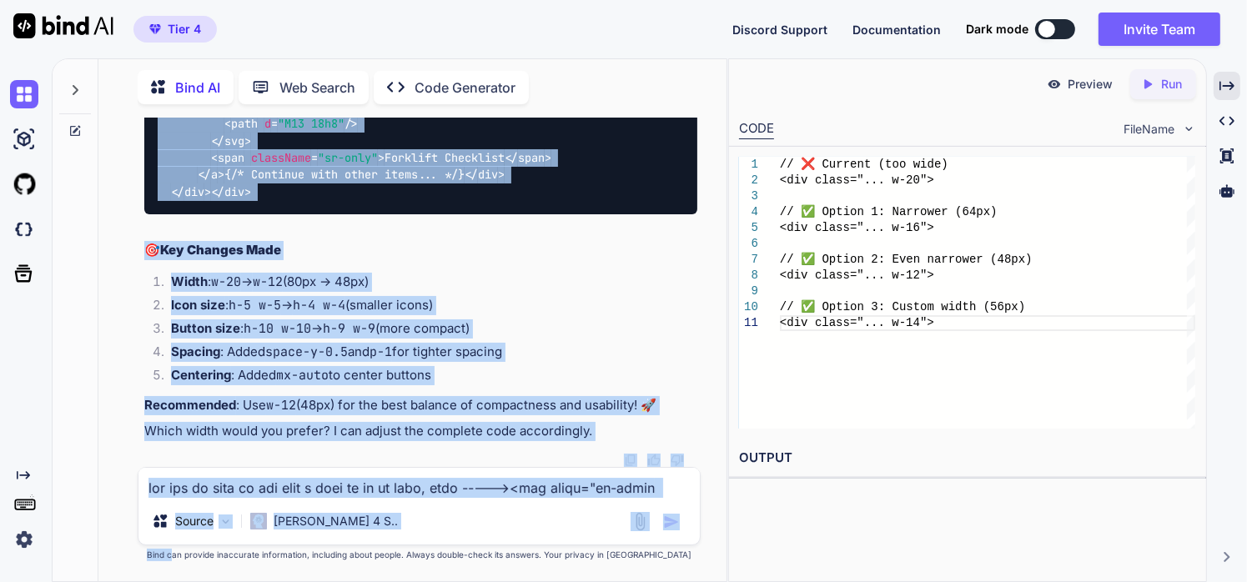
scroll to position [287910, 0]
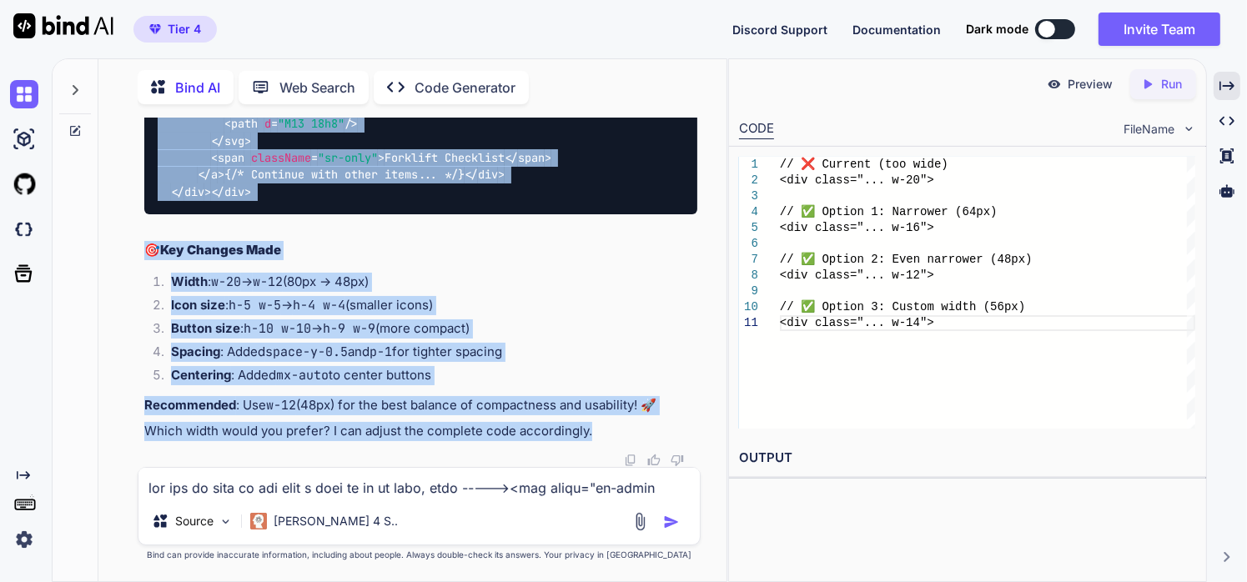
drag, startPoint x: 159, startPoint y: 169, endPoint x: 618, endPoint y: 431, distance: 528.4
copy div "🔧 Lorem Ips: Dolors Ametc Adipisc Eli // ❌ Seddoei (tem inci) <utl etdol = "...…"
